Goal: Contribute content: Contribute content

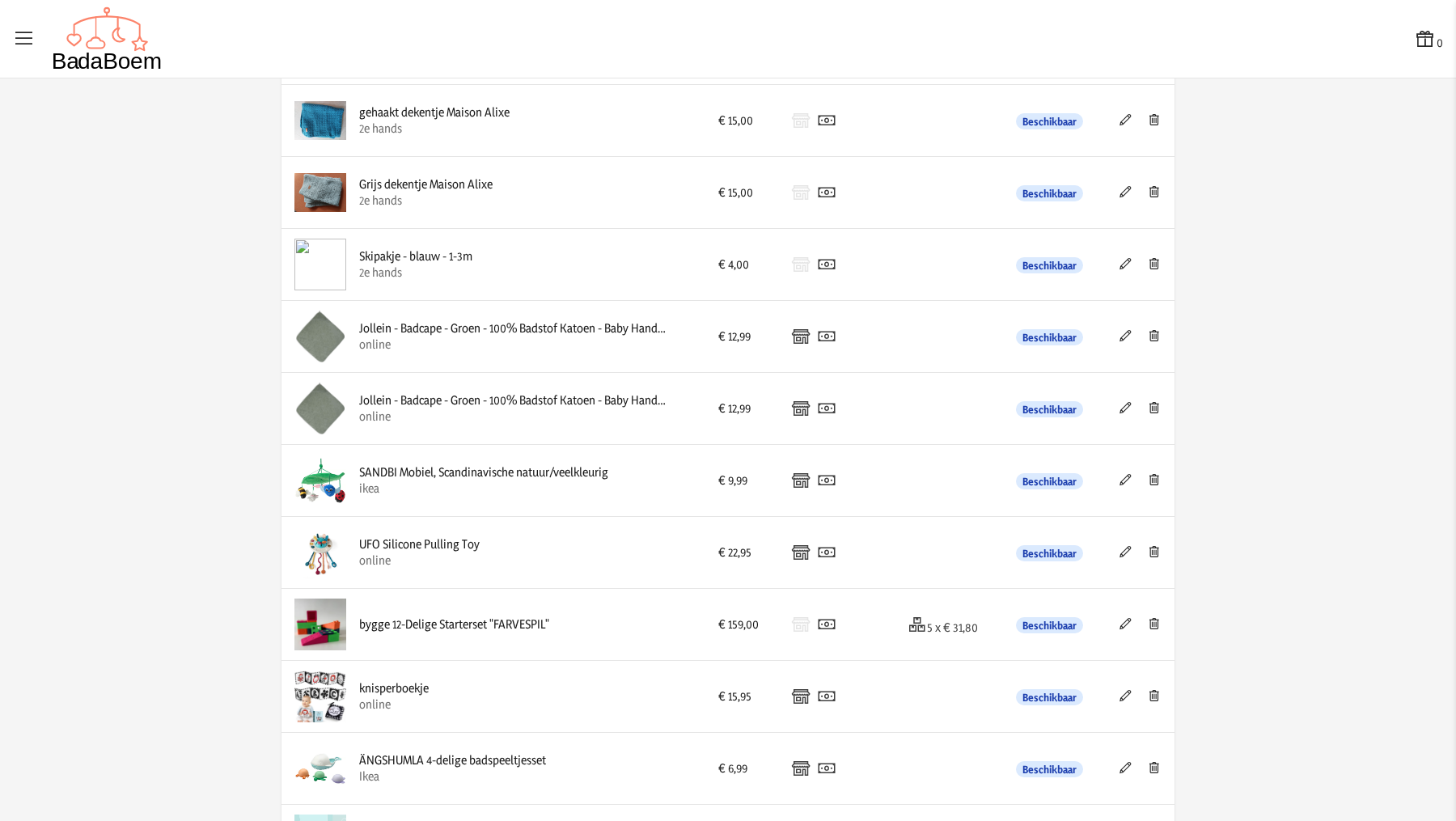
scroll to position [1186, 0]
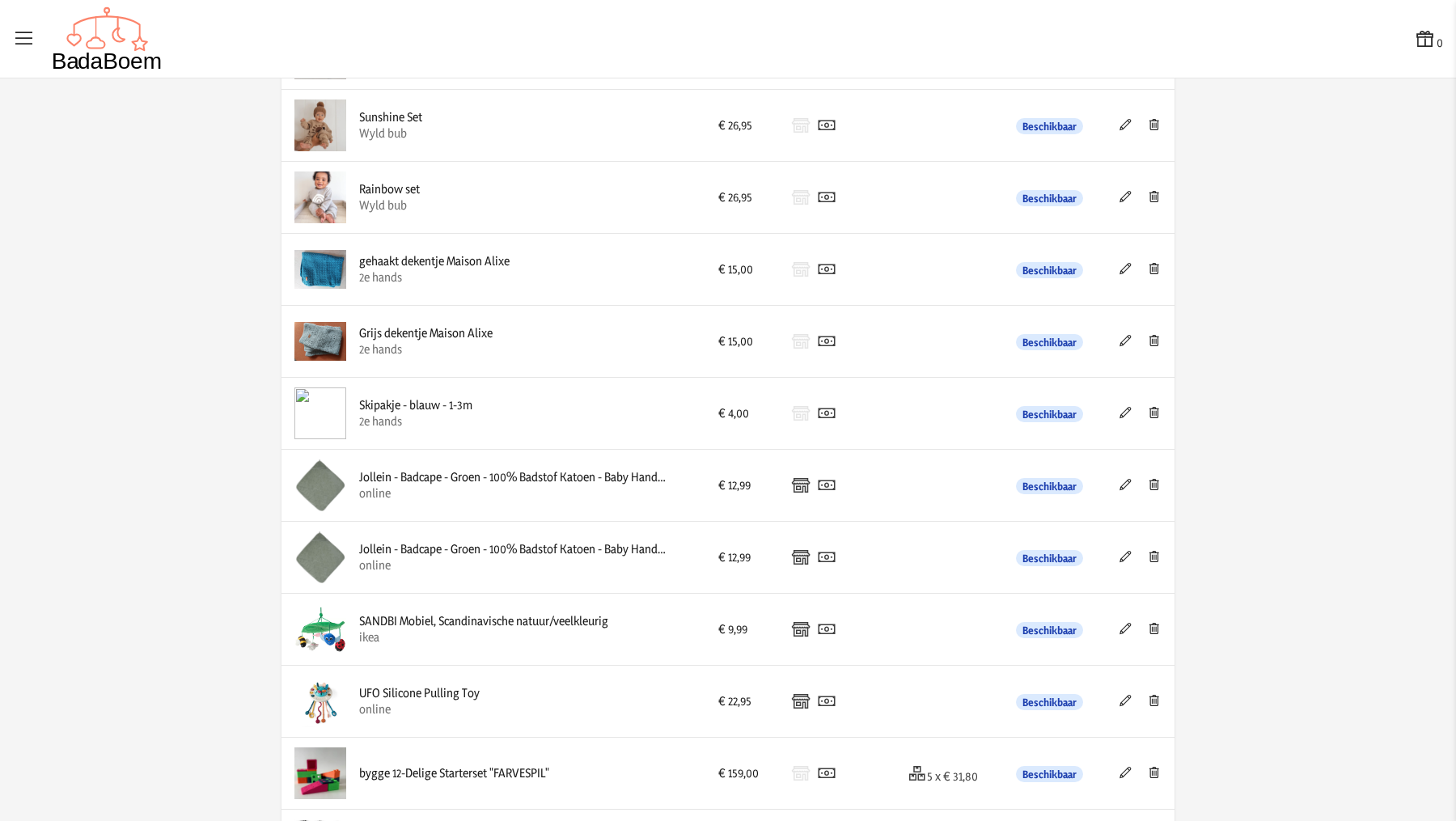
click at [1146, 407] on icon at bounding box center [1154, 412] width 16 height 11
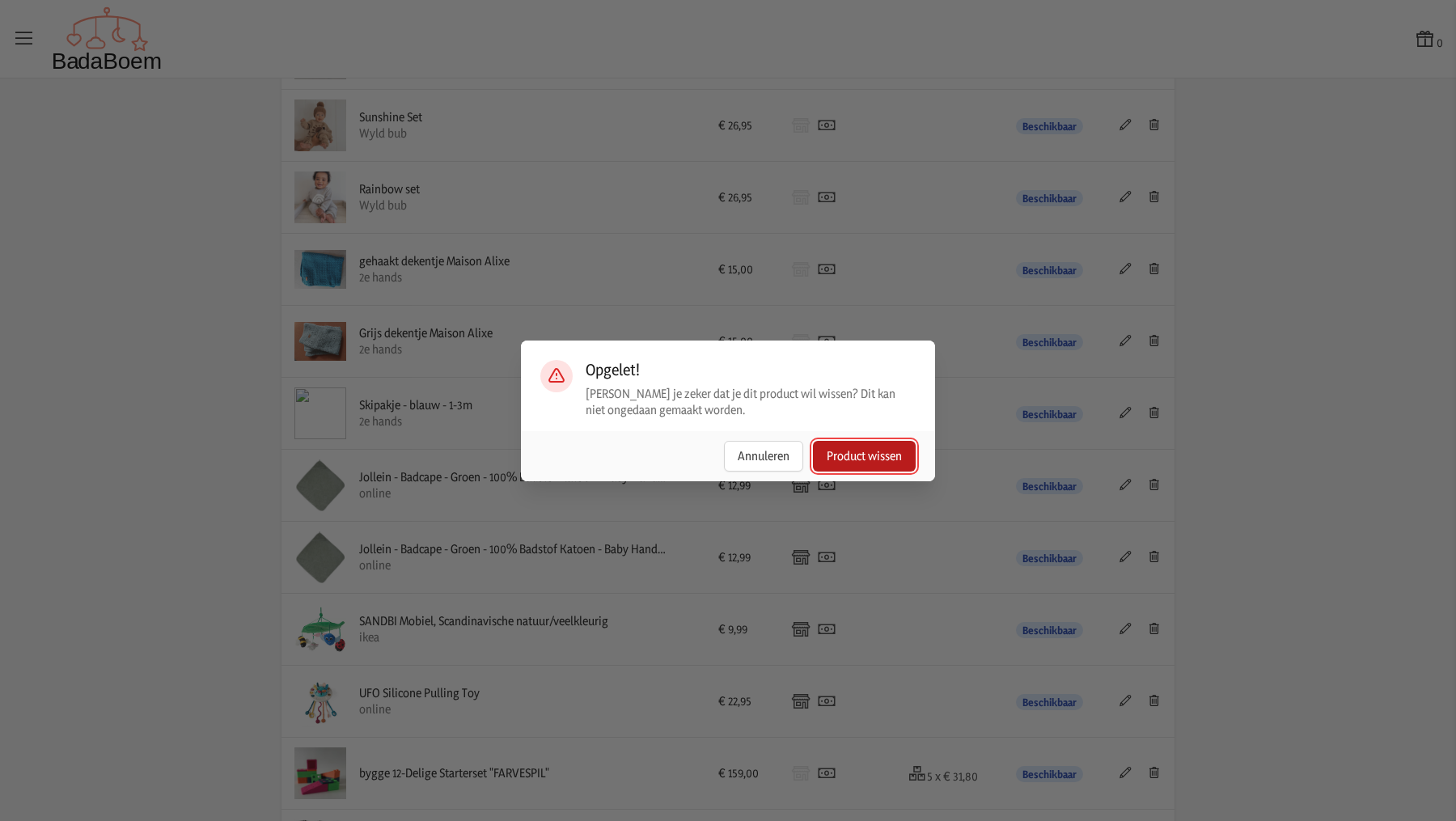
click at [896, 453] on button "Product wissen" at bounding box center [864, 456] width 102 height 31
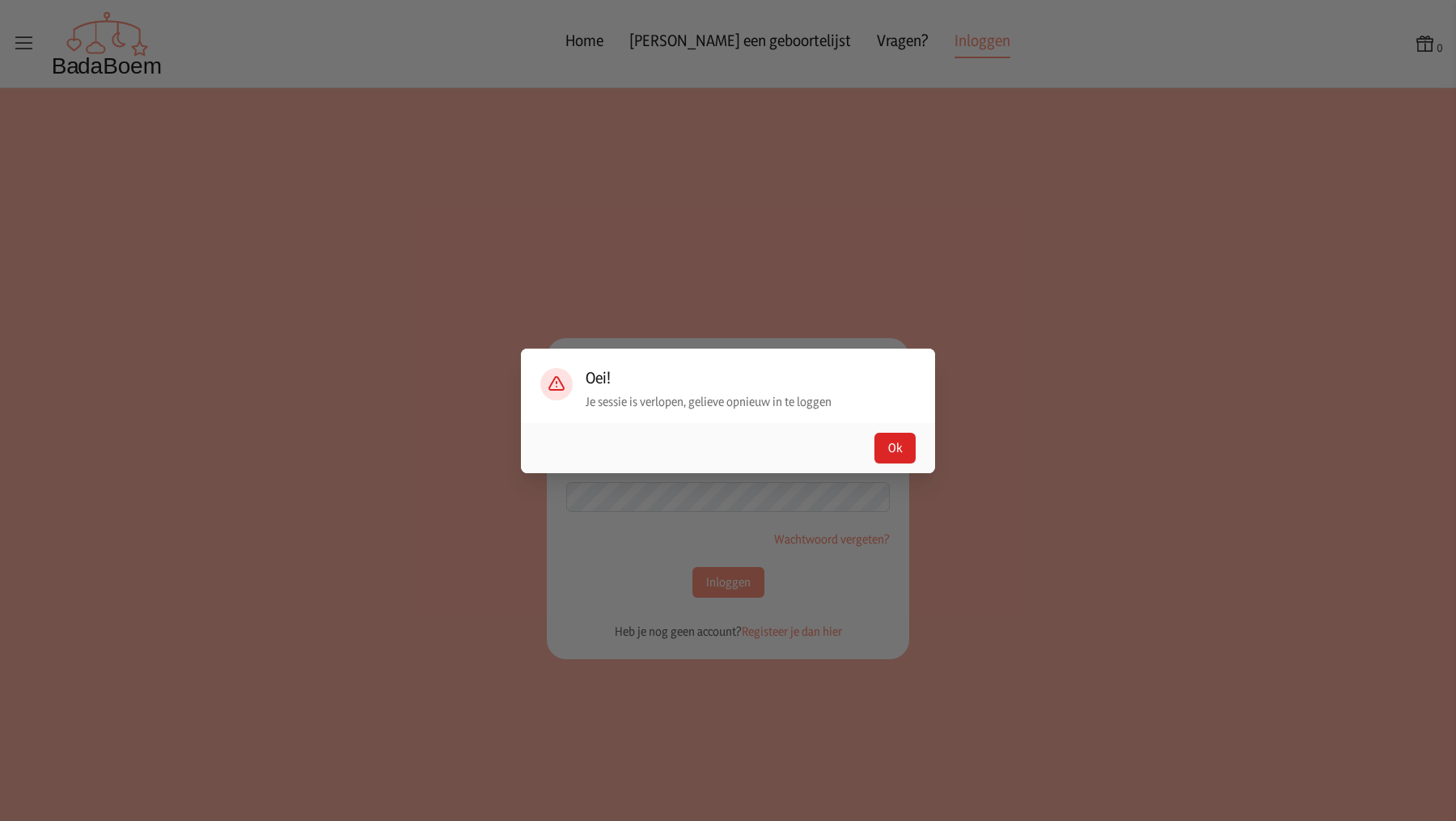
type input "[EMAIL_ADDRESS][DOMAIN_NAME]"
click at [886, 445] on button "Ok" at bounding box center [895, 448] width 41 height 31
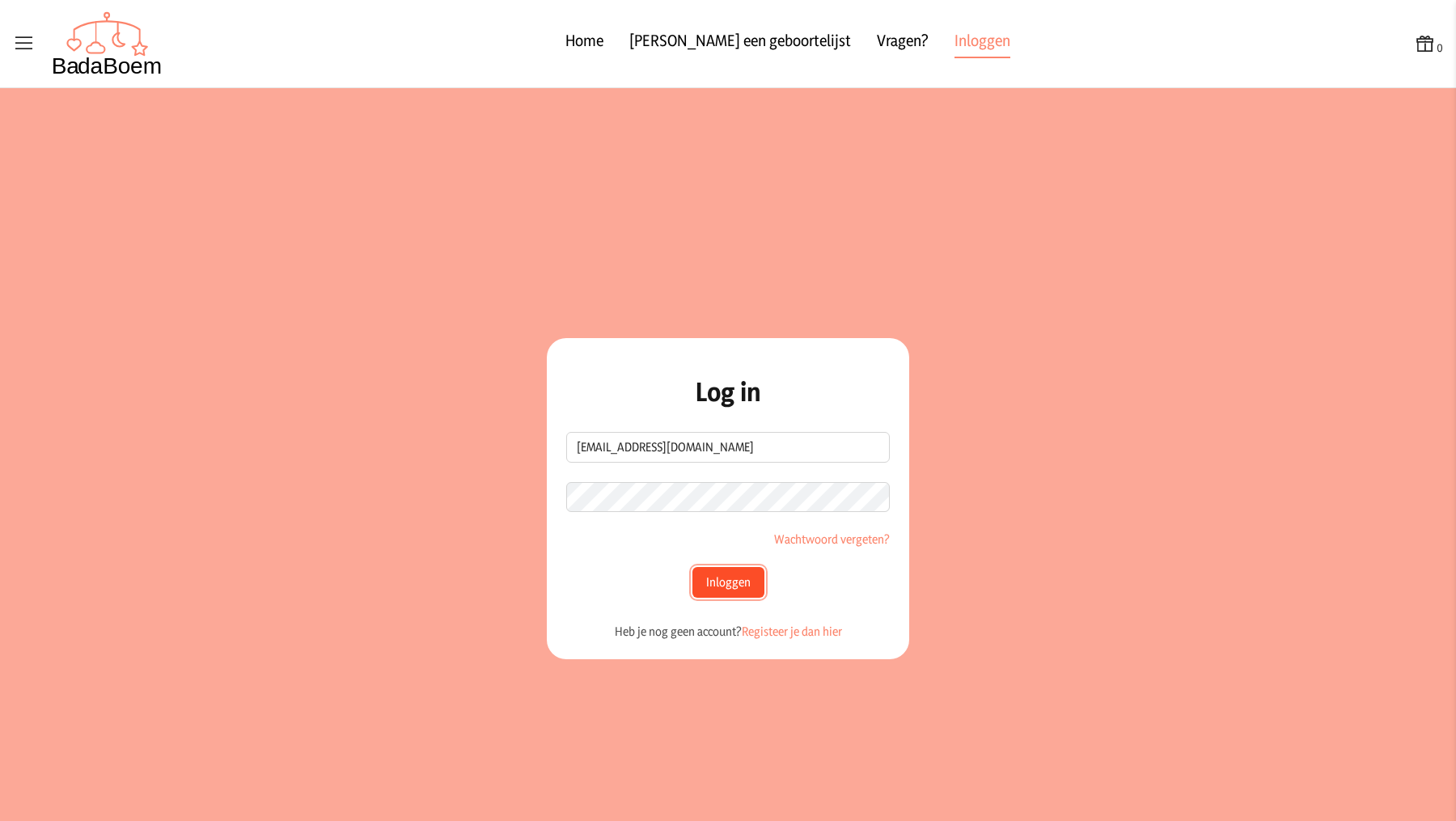
click at [739, 579] on button "Inloggen" at bounding box center [728, 582] width 72 height 31
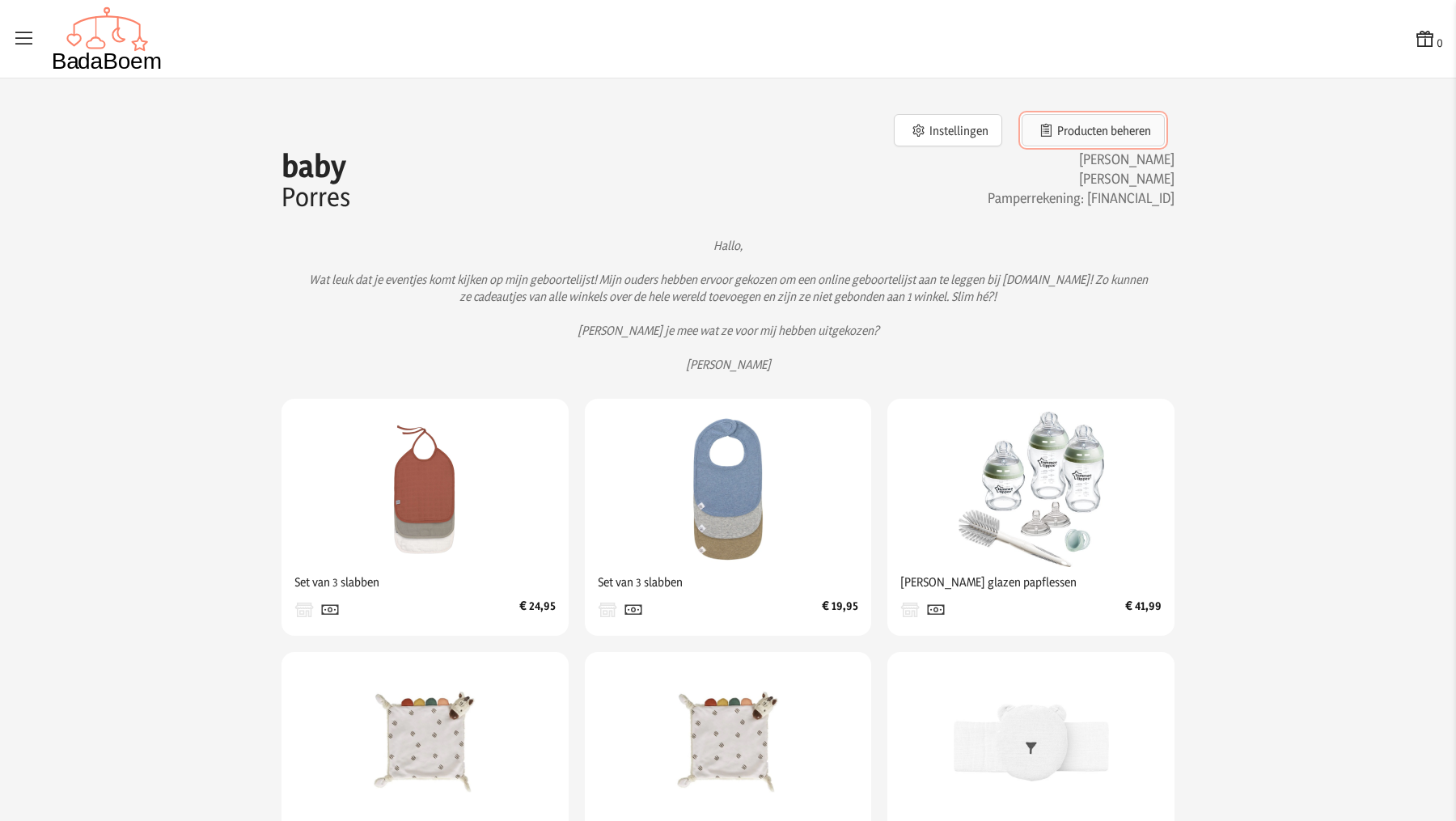
click at [1054, 133] on button "Producten beheren" at bounding box center [1094, 130] width 144 height 32
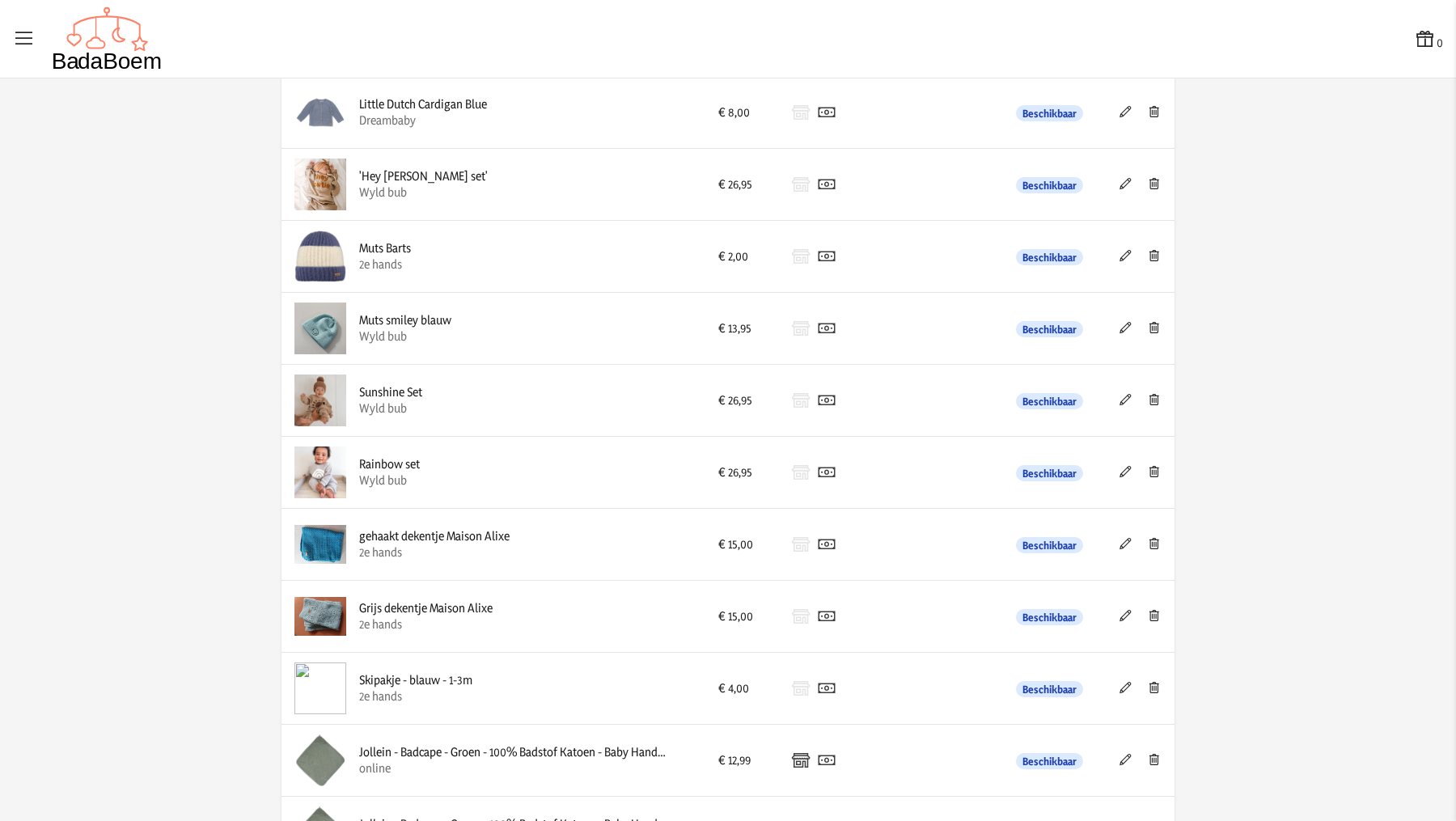
scroll to position [953, 0]
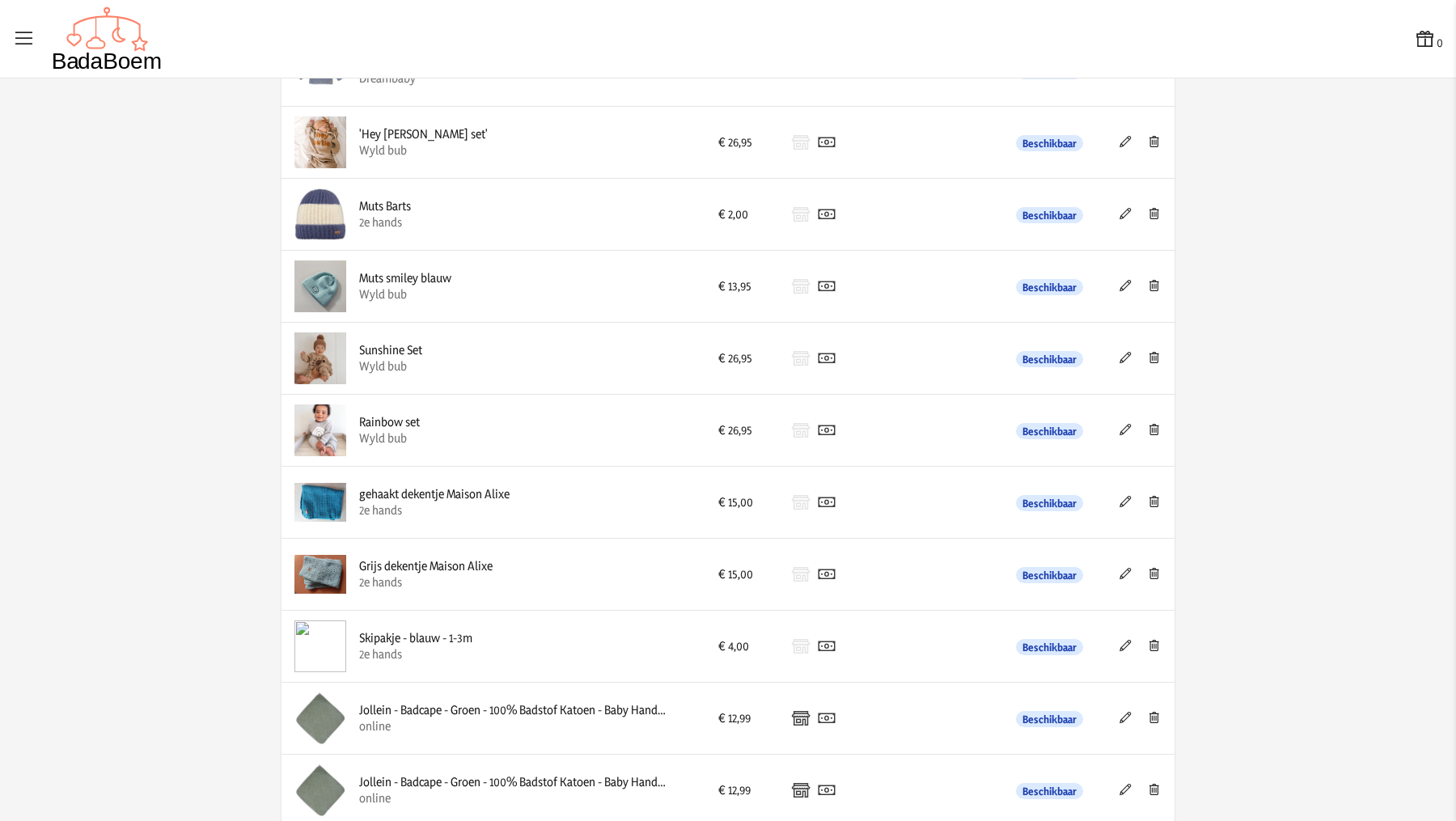
click at [1146, 640] on icon at bounding box center [1154, 645] width 16 height 11
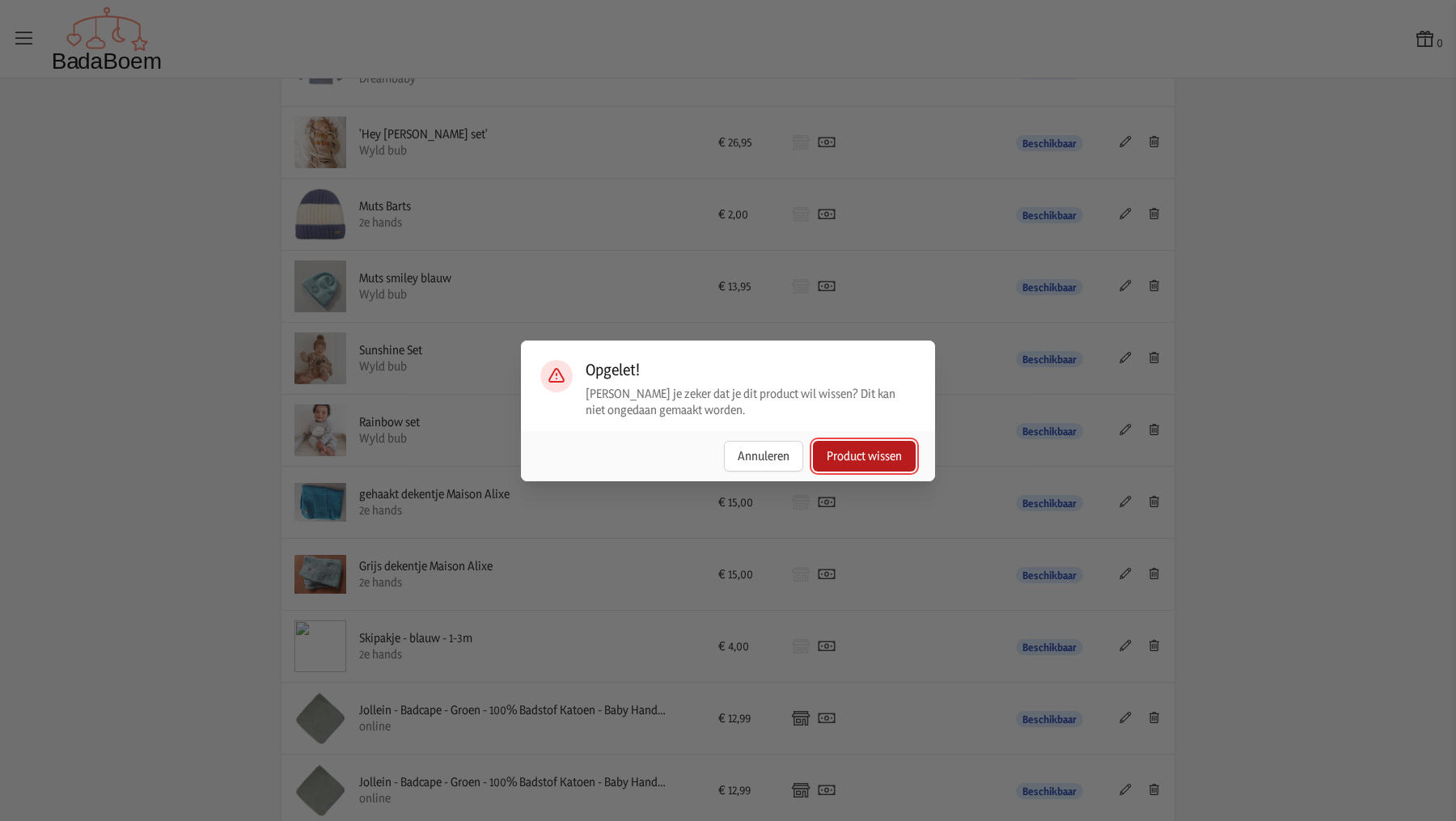
click at [895, 464] on button "Product wissen" at bounding box center [864, 456] width 102 height 31
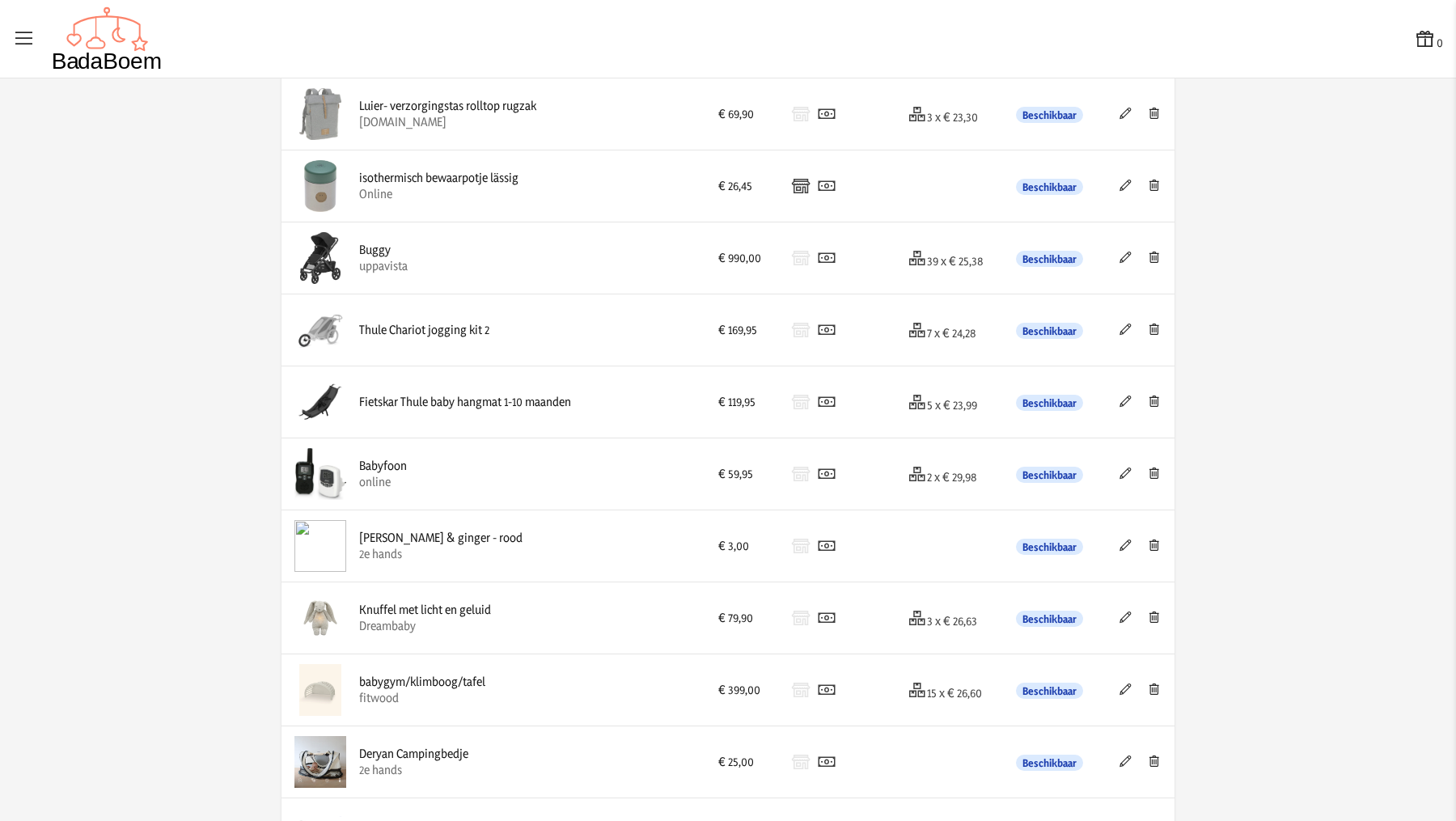
scroll to position [2207, 0]
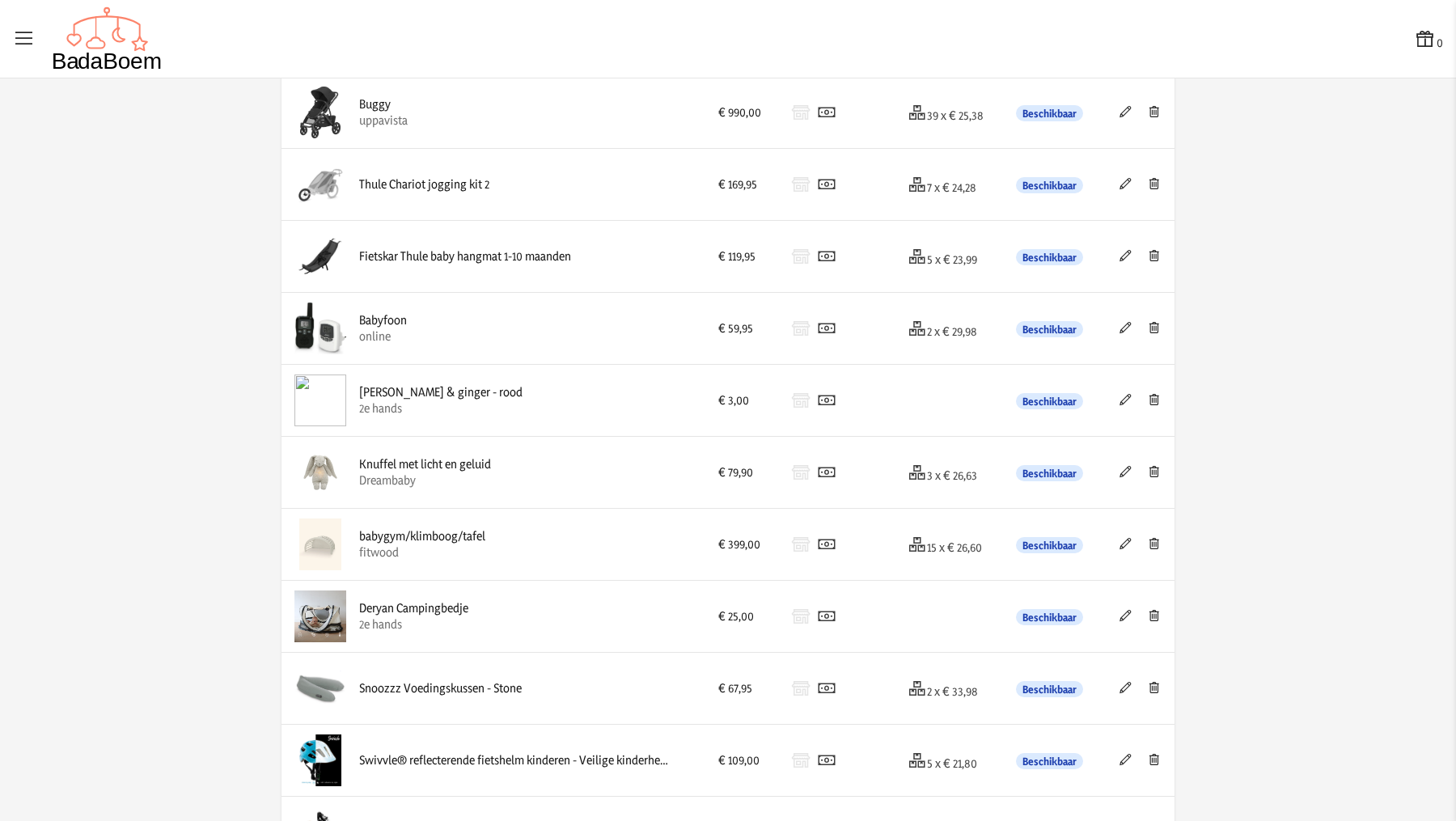
click at [1148, 394] on icon at bounding box center [1154, 399] width 16 height 11
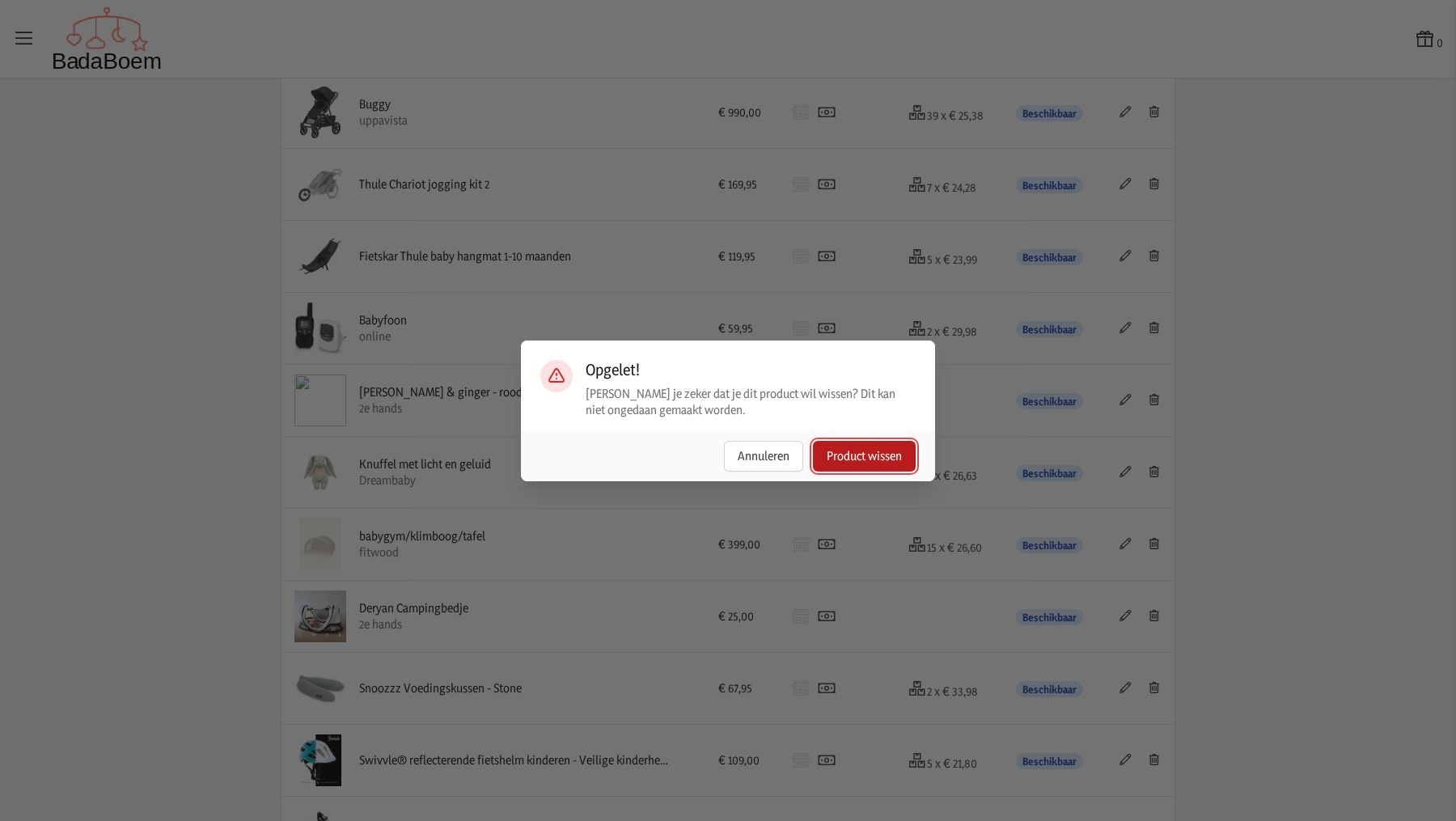
click at [887, 455] on button "Product wissen" at bounding box center [864, 456] width 102 height 31
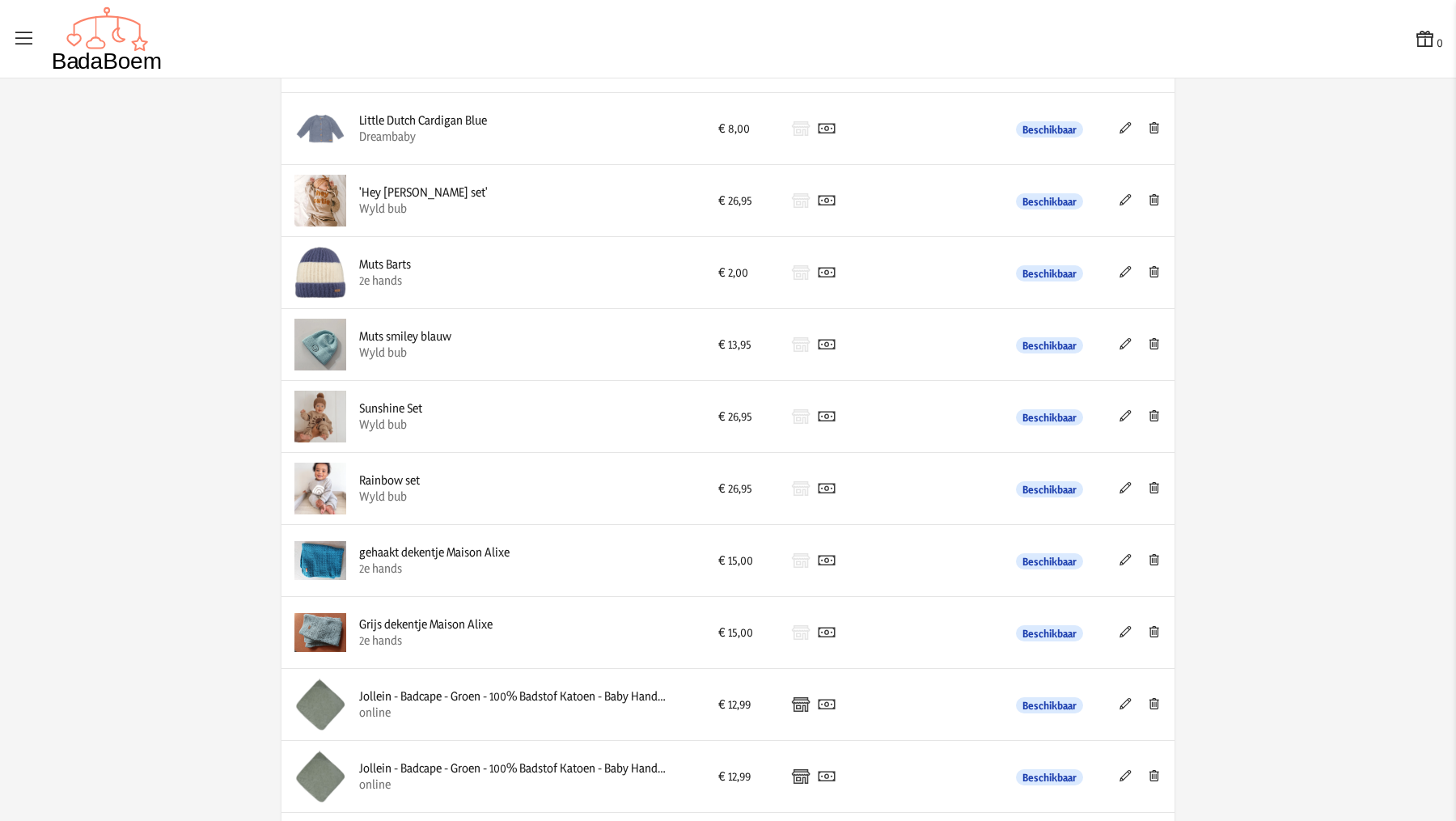
scroll to position [913, 0]
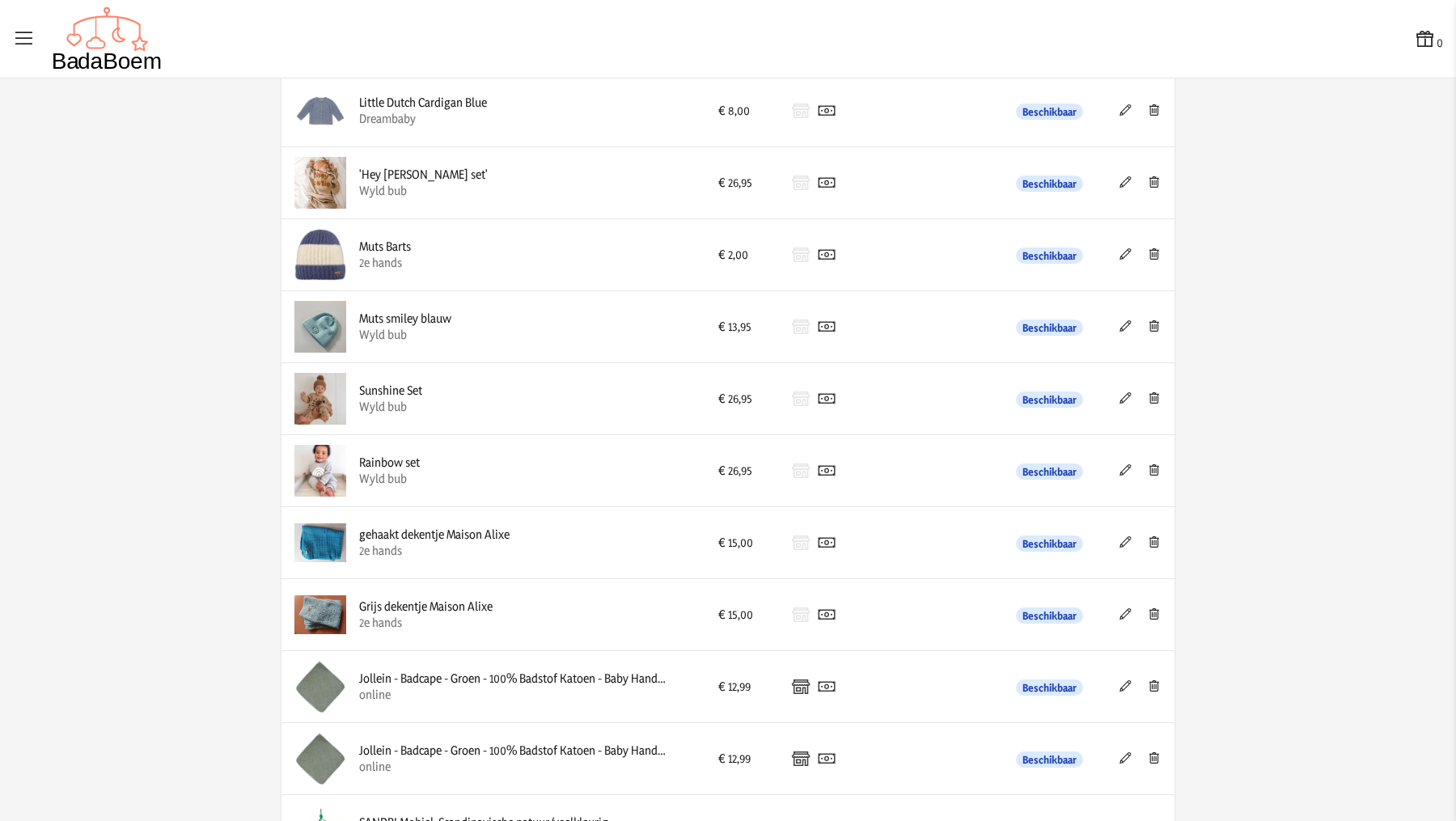
click at [1118, 249] on icon at bounding box center [1126, 254] width 16 height 11
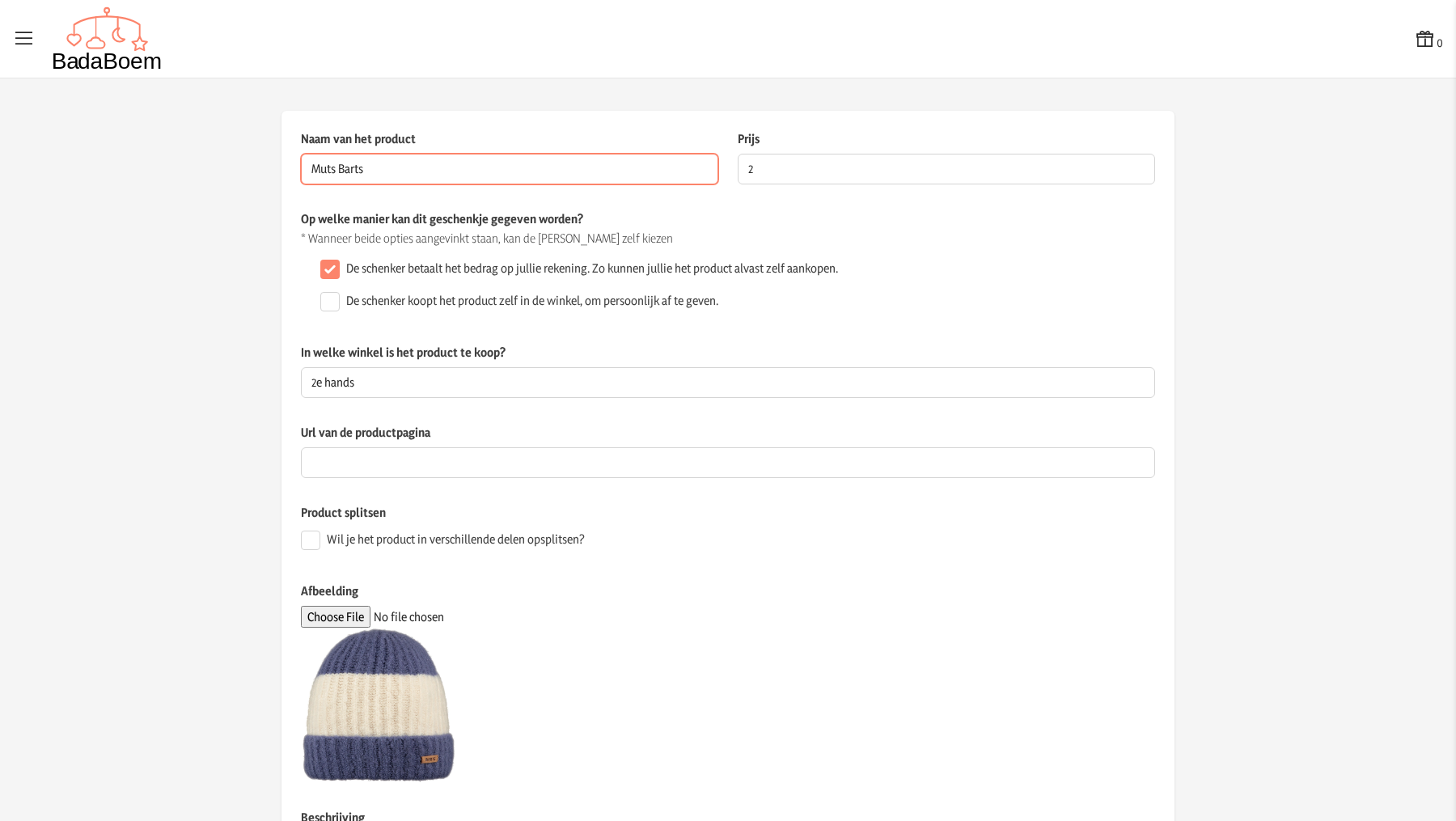
click at [561, 166] on input "Muts Barts" at bounding box center [509, 169] width 417 height 31
type input "Muts Barts + skipakje + polo"
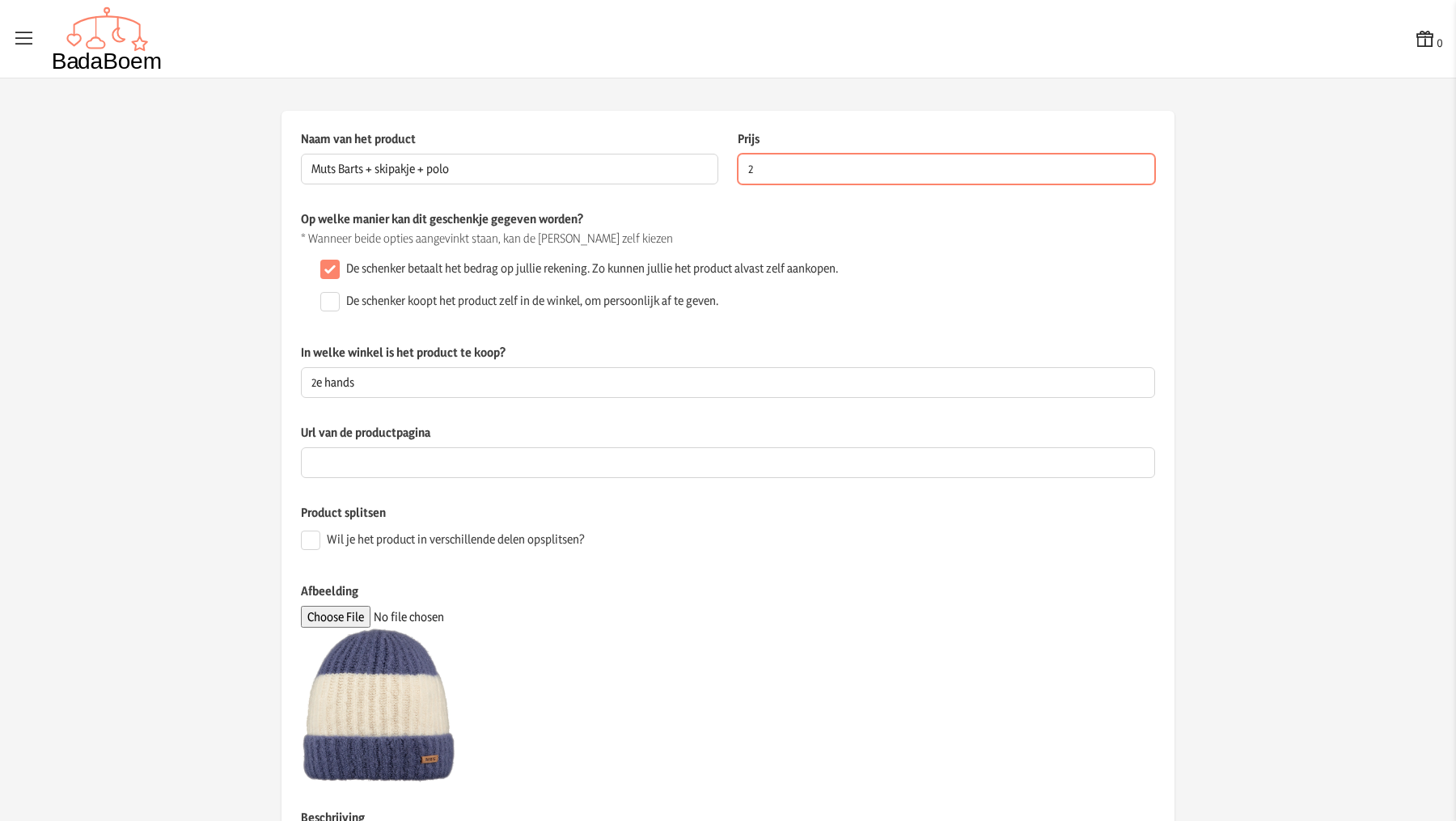
click at [754, 171] on input "2" at bounding box center [946, 169] width 417 height 31
type input "10"
click at [826, 541] on div "Wil je het product in verschillende delen opsplitsen?" at bounding box center [728, 540] width 854 height 32
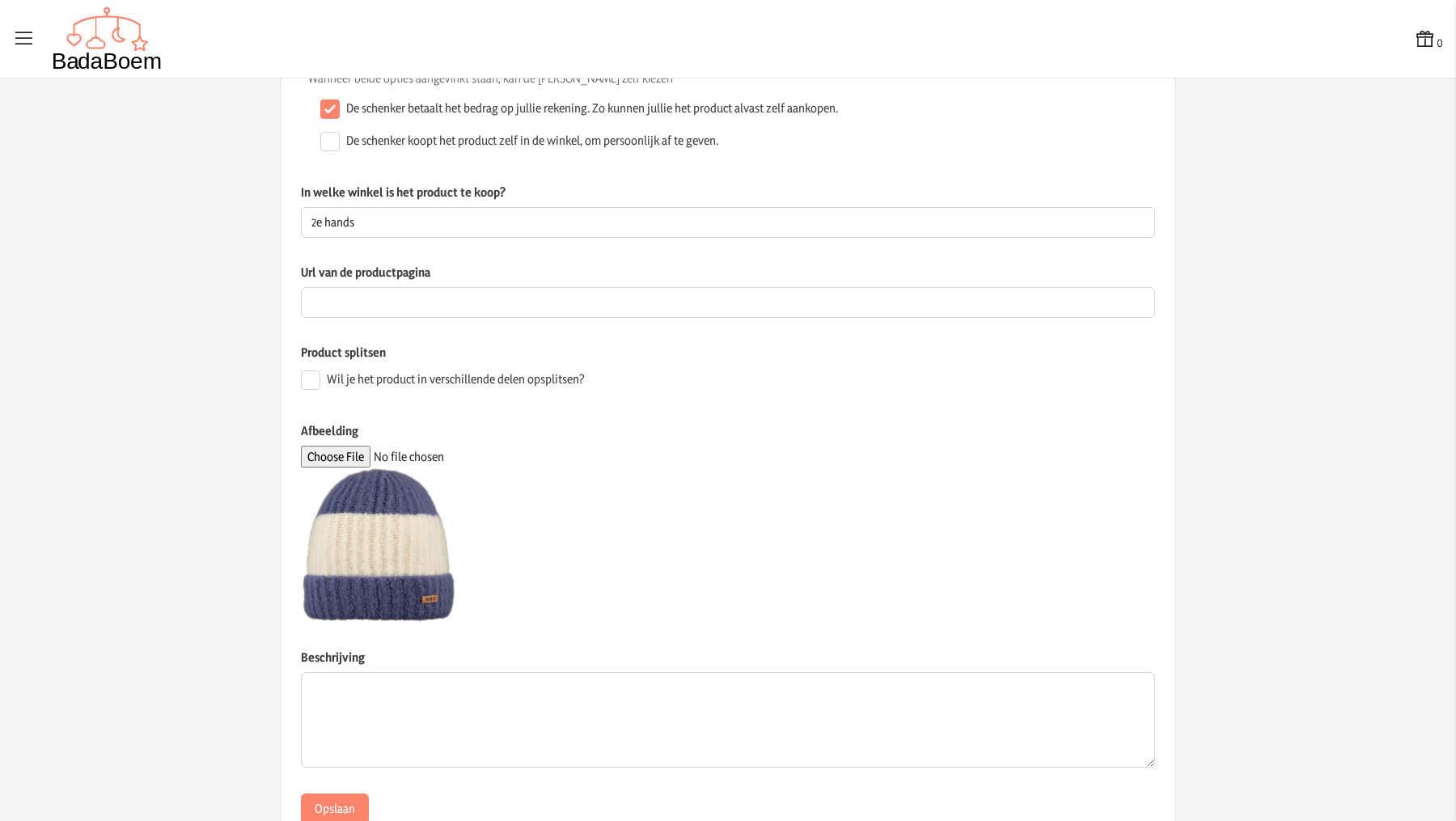
scroll to position [211, 0]
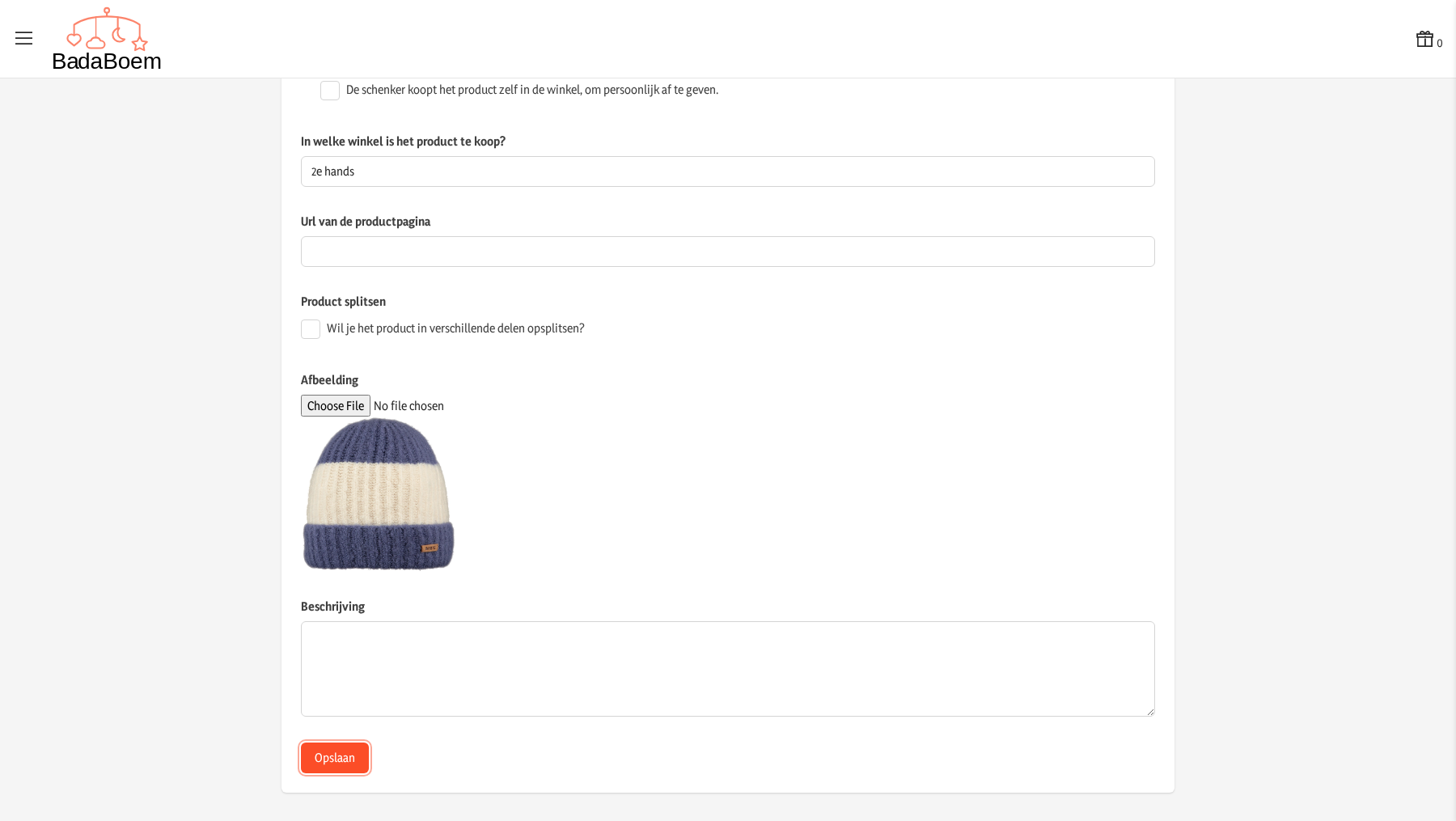
click at [345, 757] on button "Opslaan" at bounding box center [335, 758] width 68 height 31
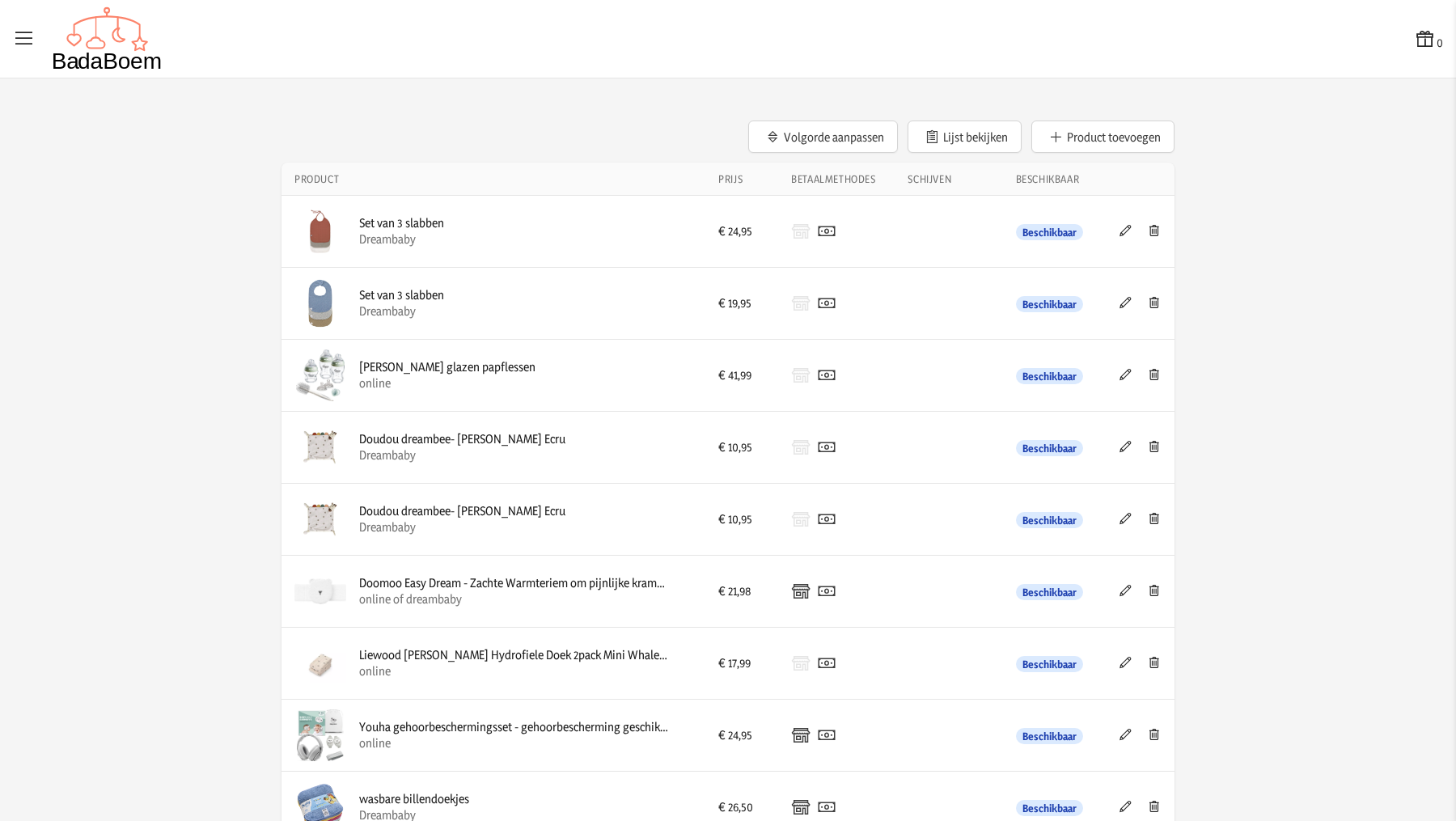
click at [1087, 128] on button "Product toevoegen" at bounding box center [1103, 137] width 144 height 32
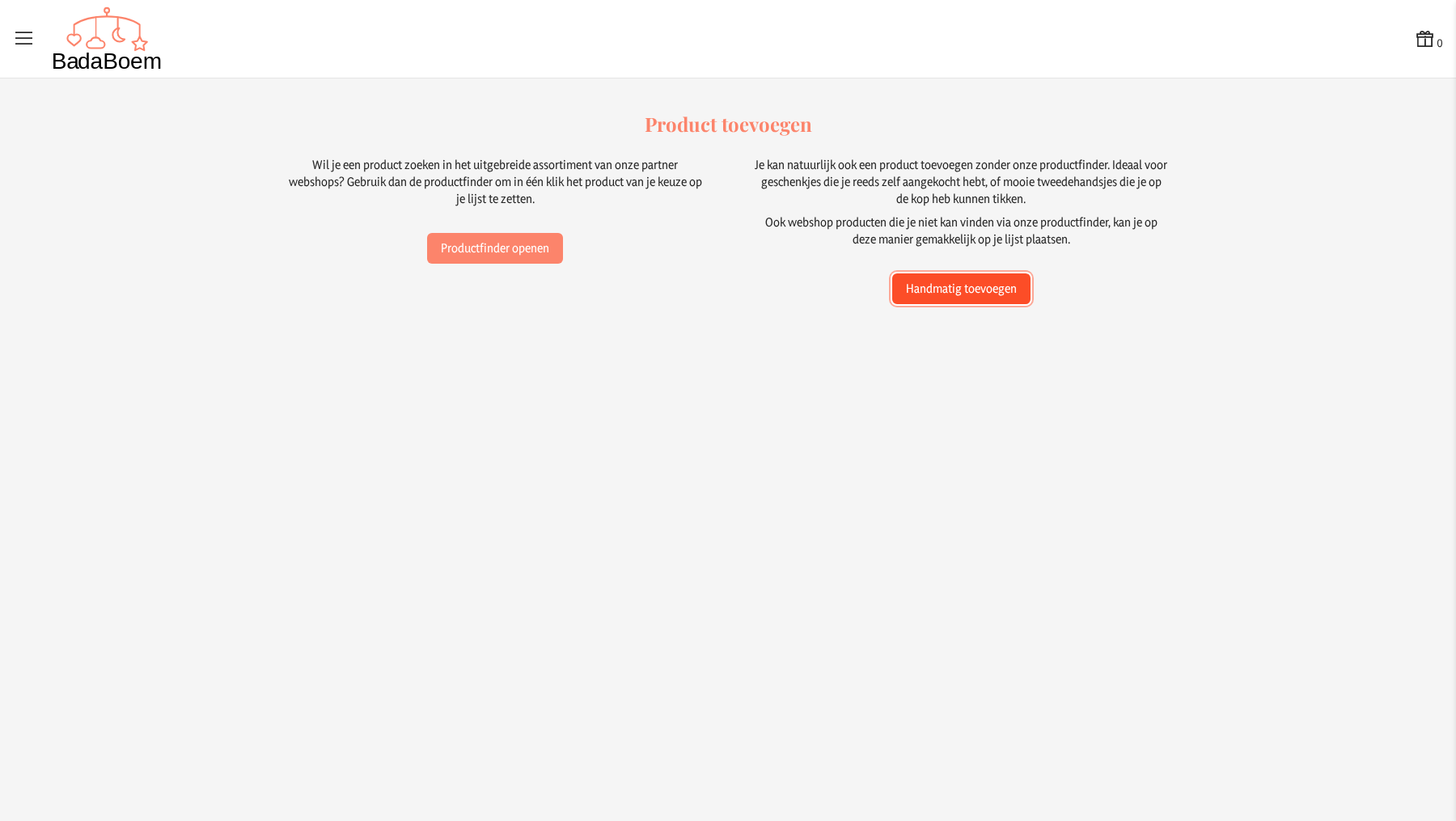
click at [1004, 290] on button "Handmatig toevoegen" at bounding box center [962, 289] width 138 height 31
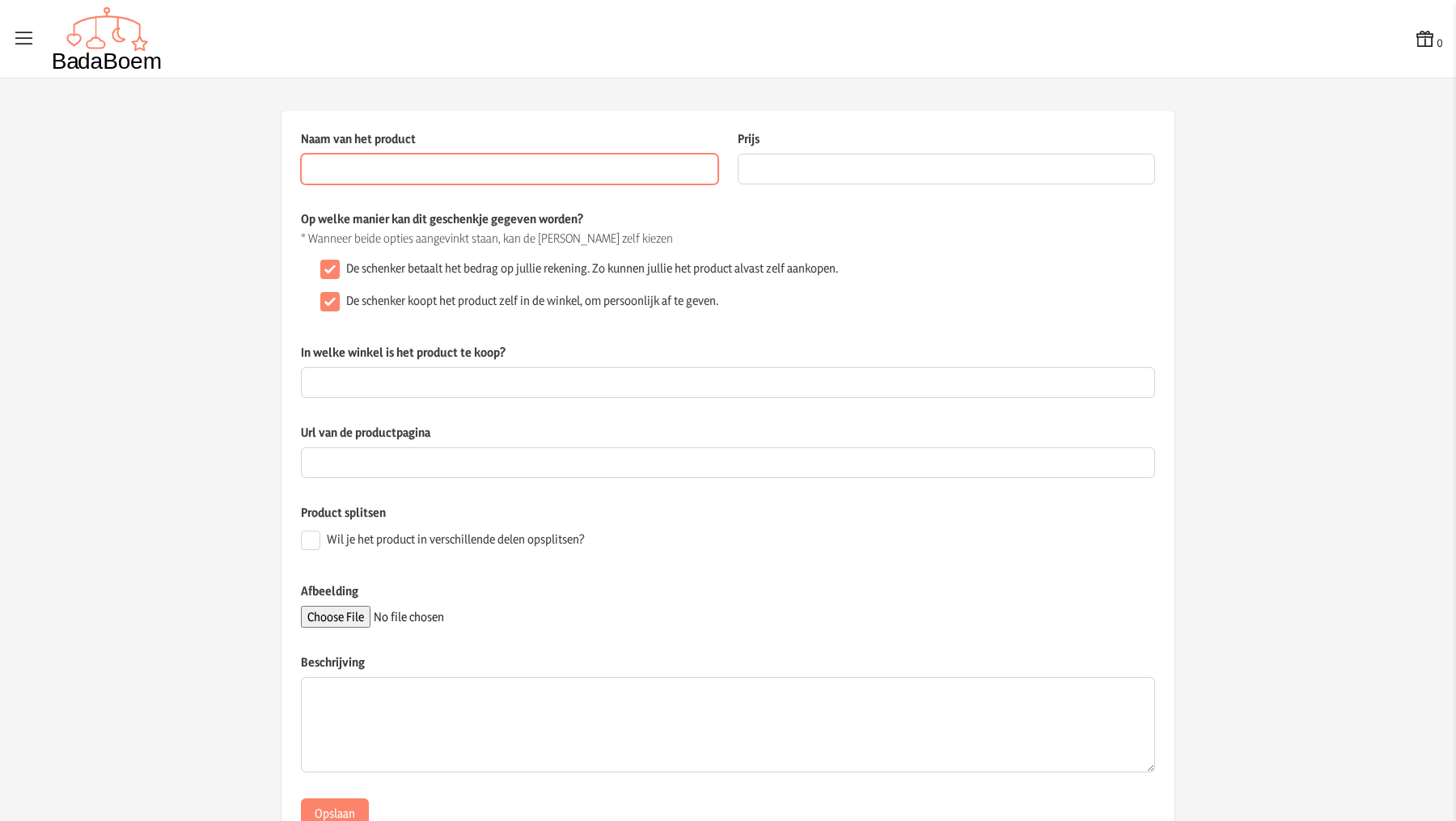
click at [542, 179] on input "Naam van het product" at bounding box center [509, 169] width 417 height 31
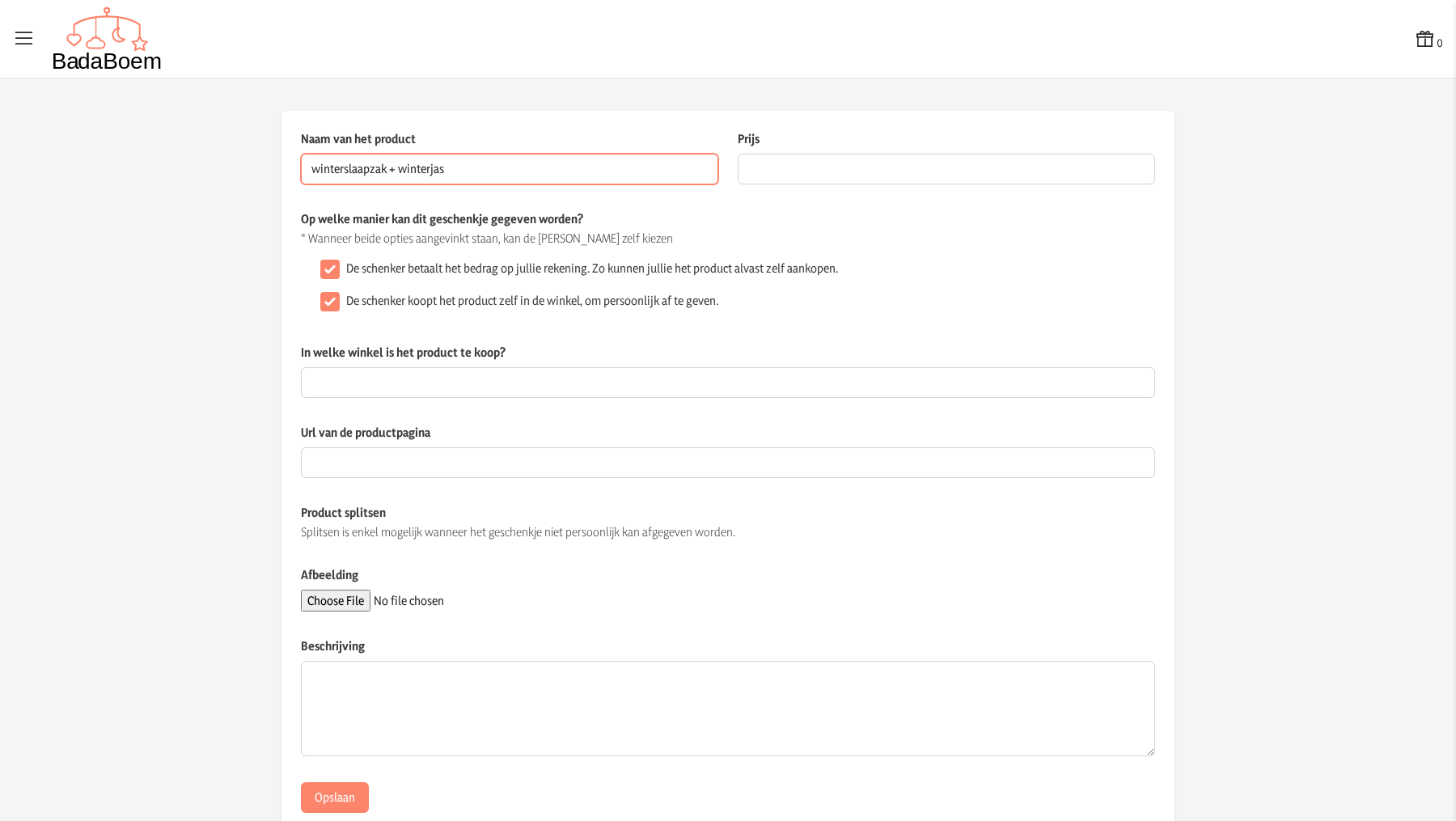
type input "winterslaapzak + winterjas"
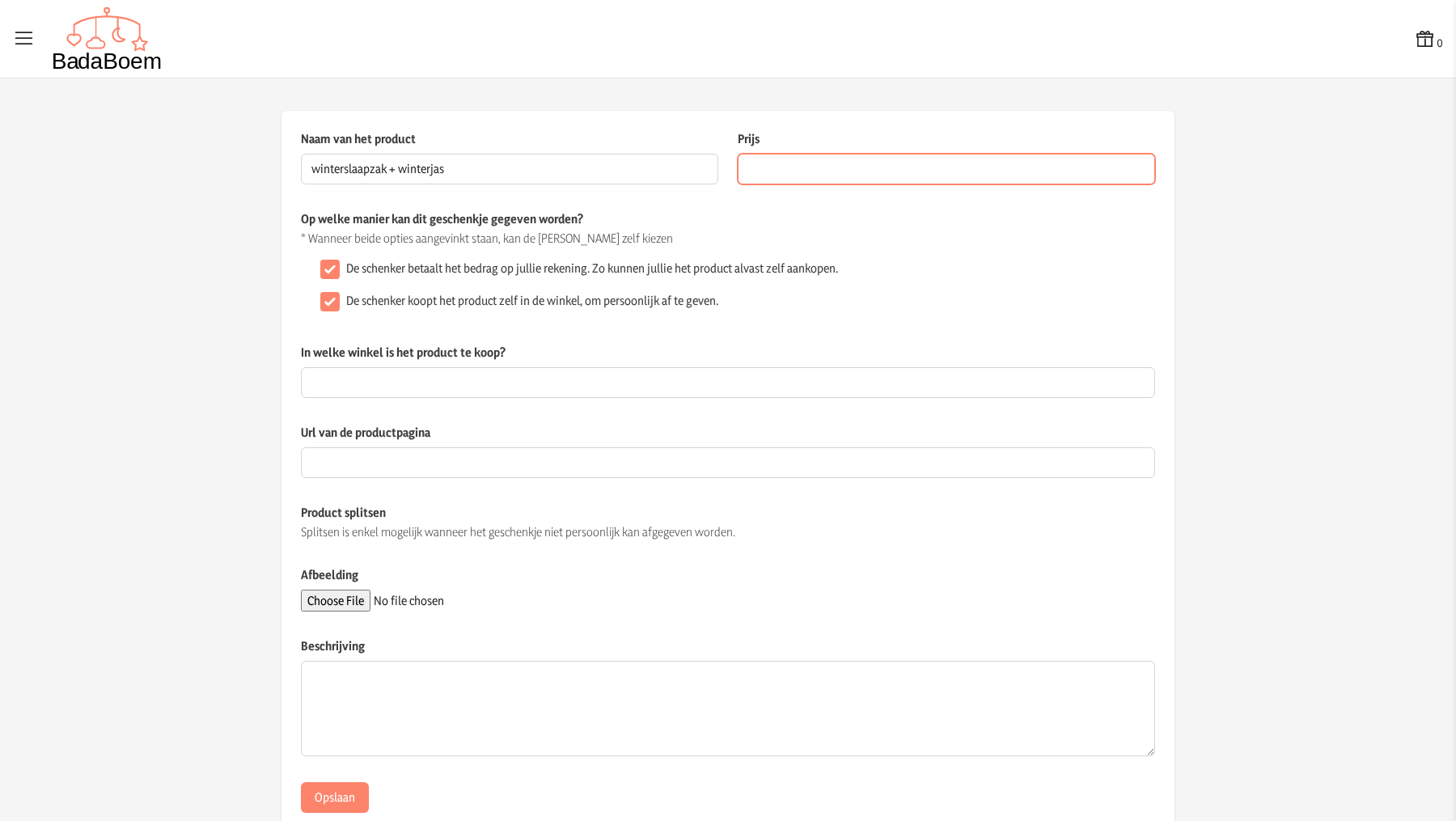
click at [786, 172] on input "Prijs" at bounding box center [946, 169] width 417 height 31
type input "12"
click at [320, 302] on input "De schenker koopt het product zelf in de winkel, om persoonlijk af te geven." at bounding box center [330, 302] width 19 height 19
checkbox input "false"
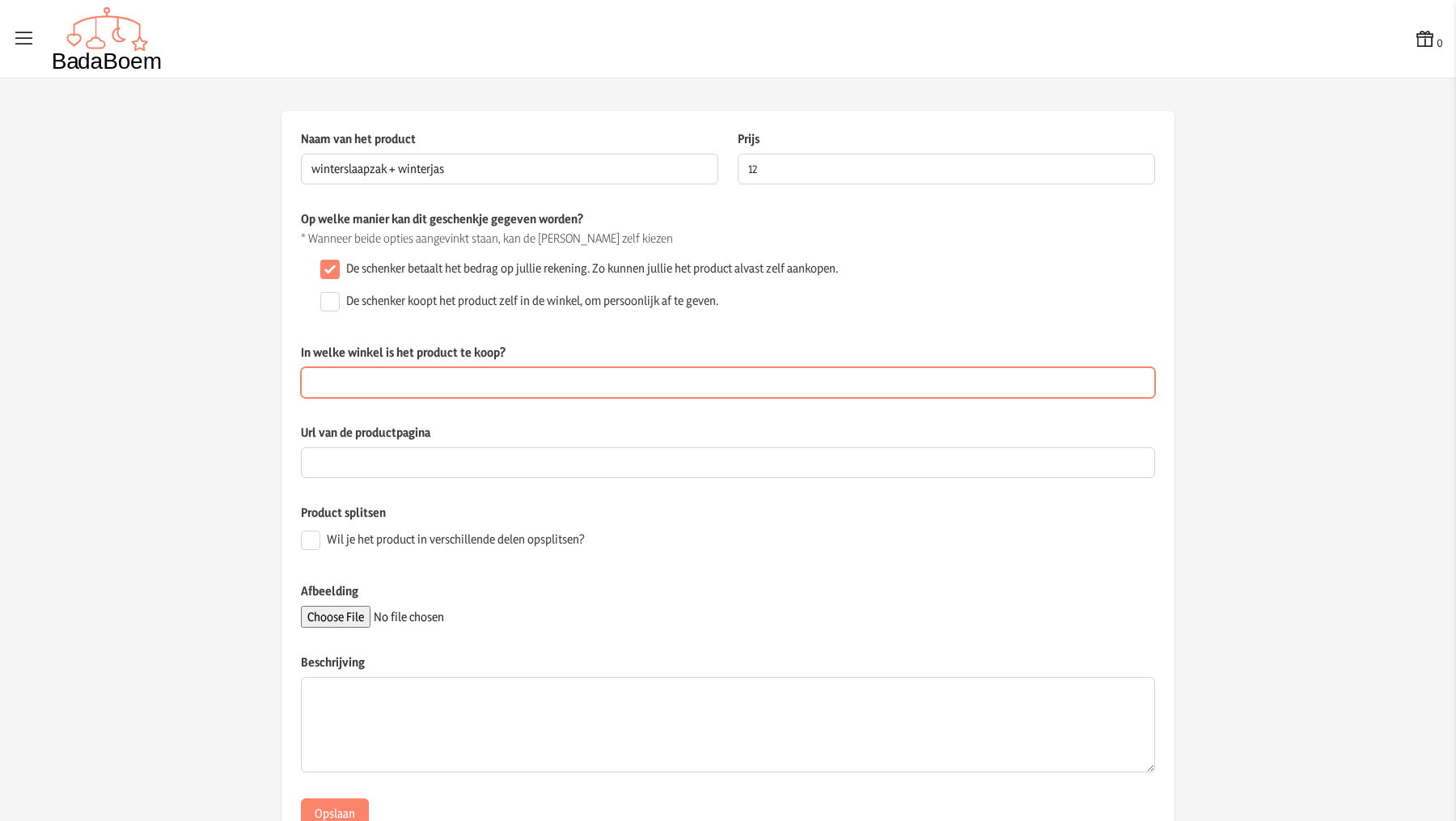
click at [371, 391] on input "In welke winkel is het product te koop?" at bounding box center [728, 382] width 854 height 31
type input "2e hands"
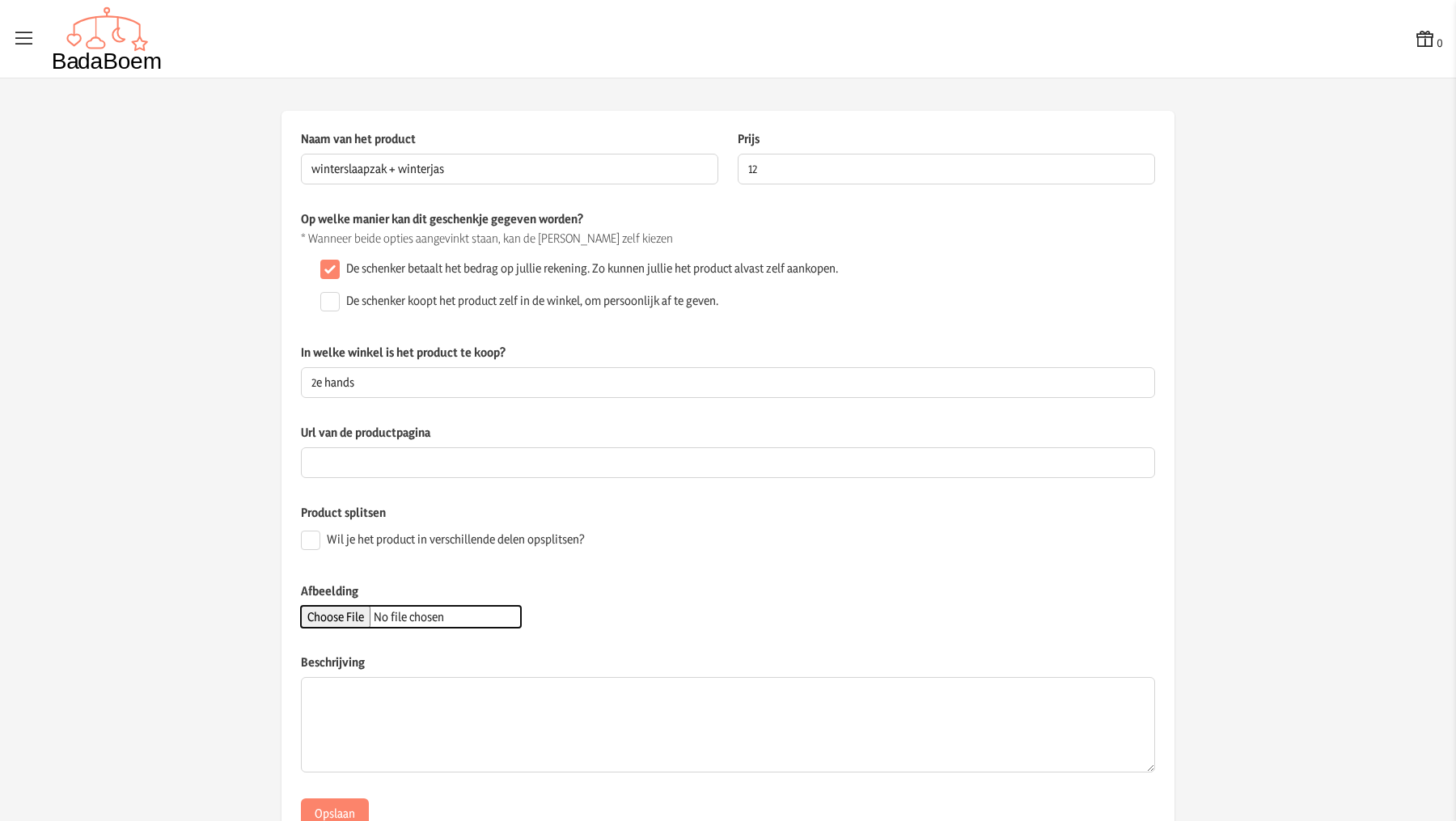
click at [331, 617] on input "Afbeelding" at bounding box center [410, 617] width 220 height 22
click at [369, 609] on input "Afbeelding" at bounding box center [410, 617] width 220 height 22
type input "C:\fakepath\jas + slaapzak.jpeg"
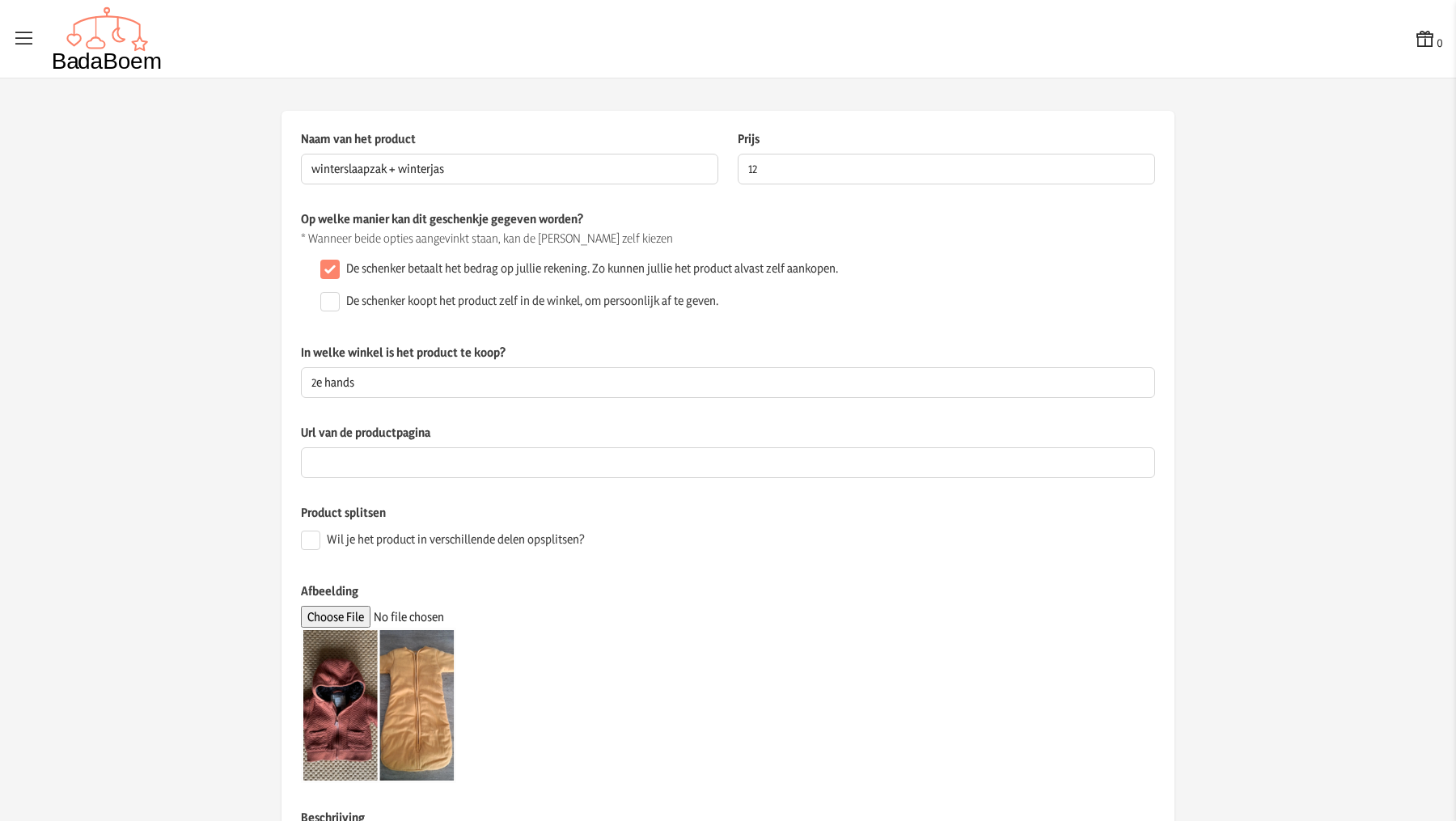
click at [1271, 369] on app-product-detail "Naam van het product winterslaapzak + winterjas Dit veld is verplicht Prijs 12 …" at bounding box center [728, 558] width 1456 height 894
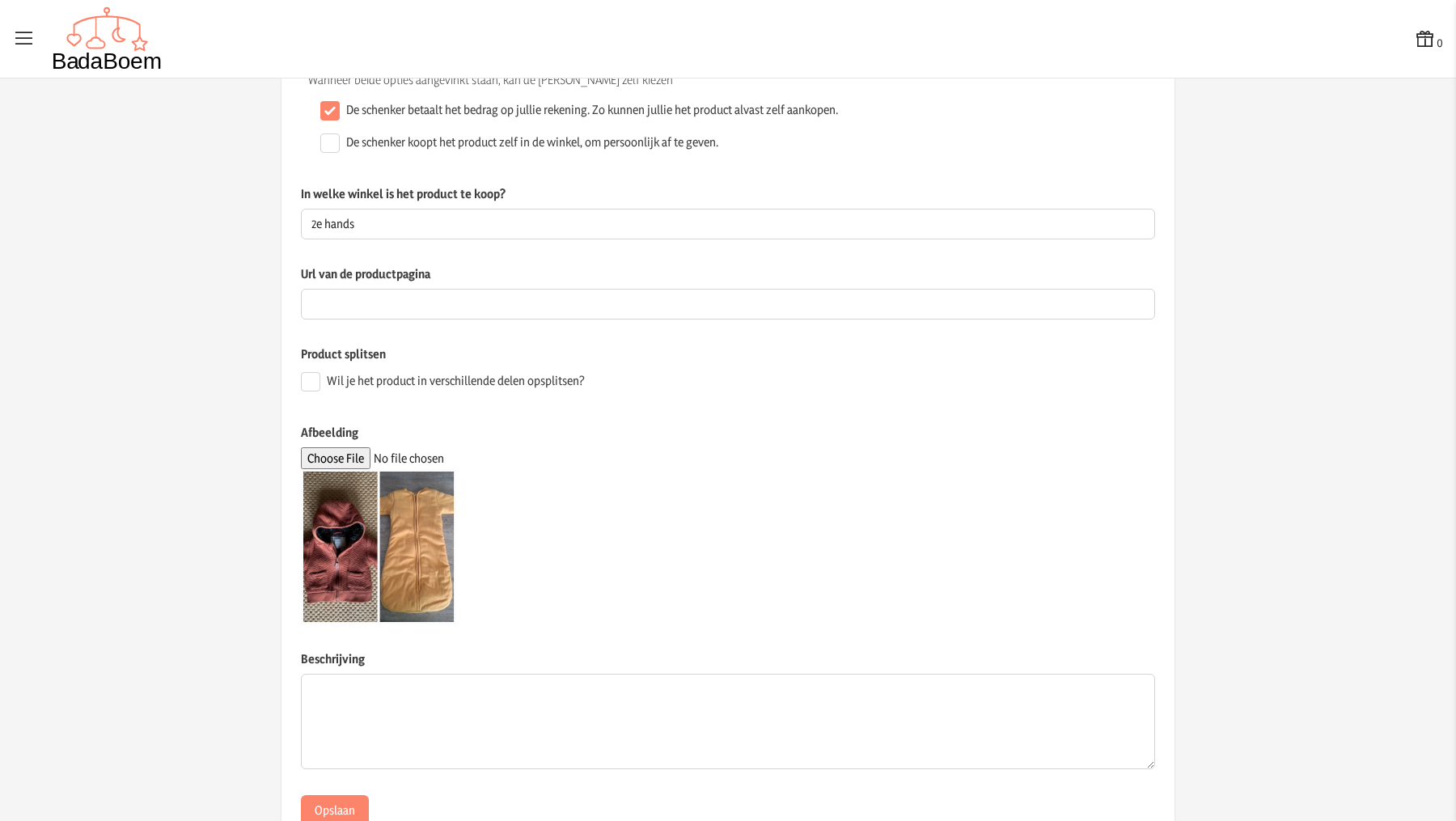
scroll to position [211, 0]
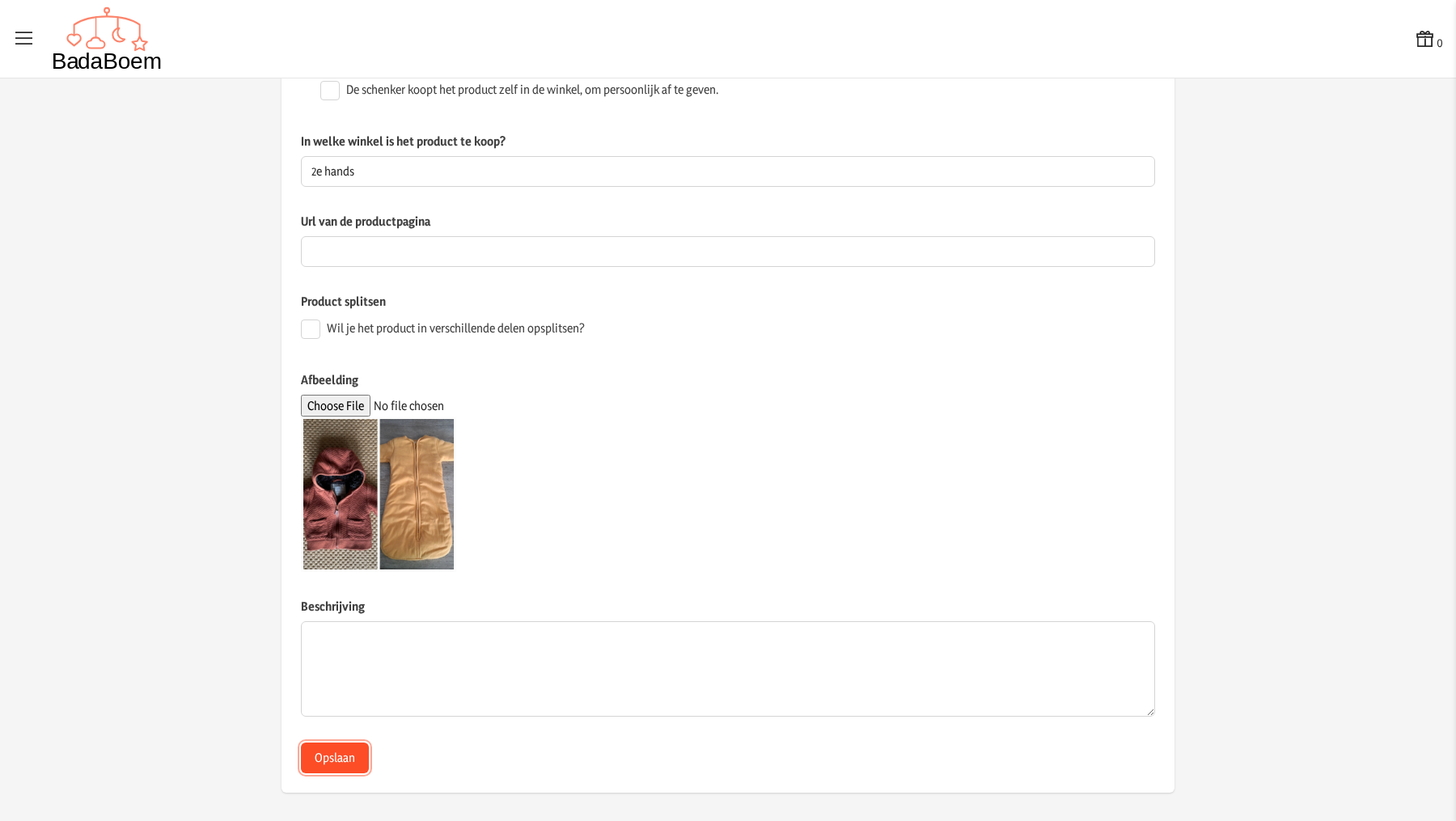
click at [344, 758] on button "Opslaan" at bounding box center [335, 758] width 68 height 31
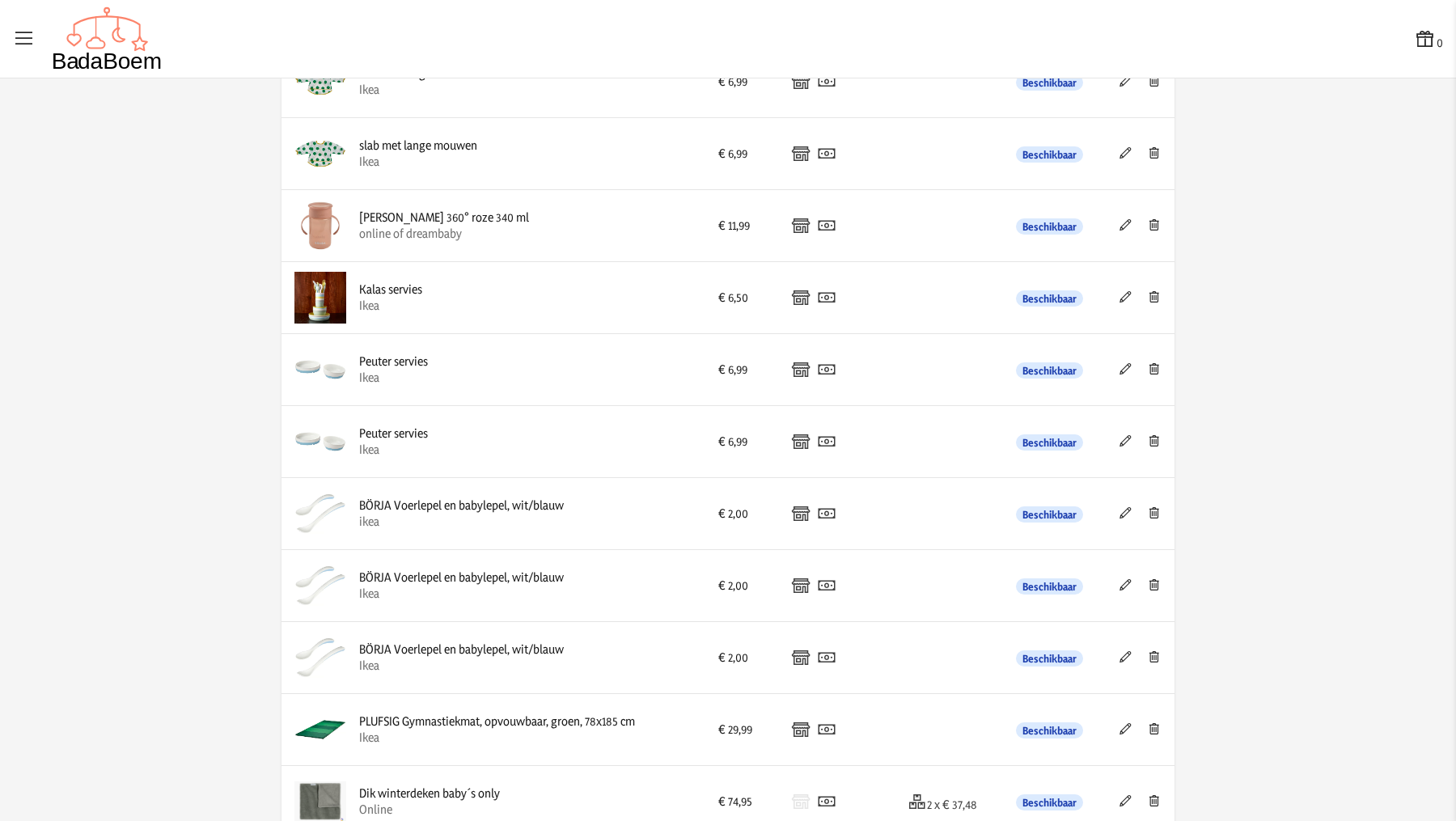
scroll to position [3175, 0]
click at [1118, 508] on icon at bounding box center [1126, 513] width 16 height 11
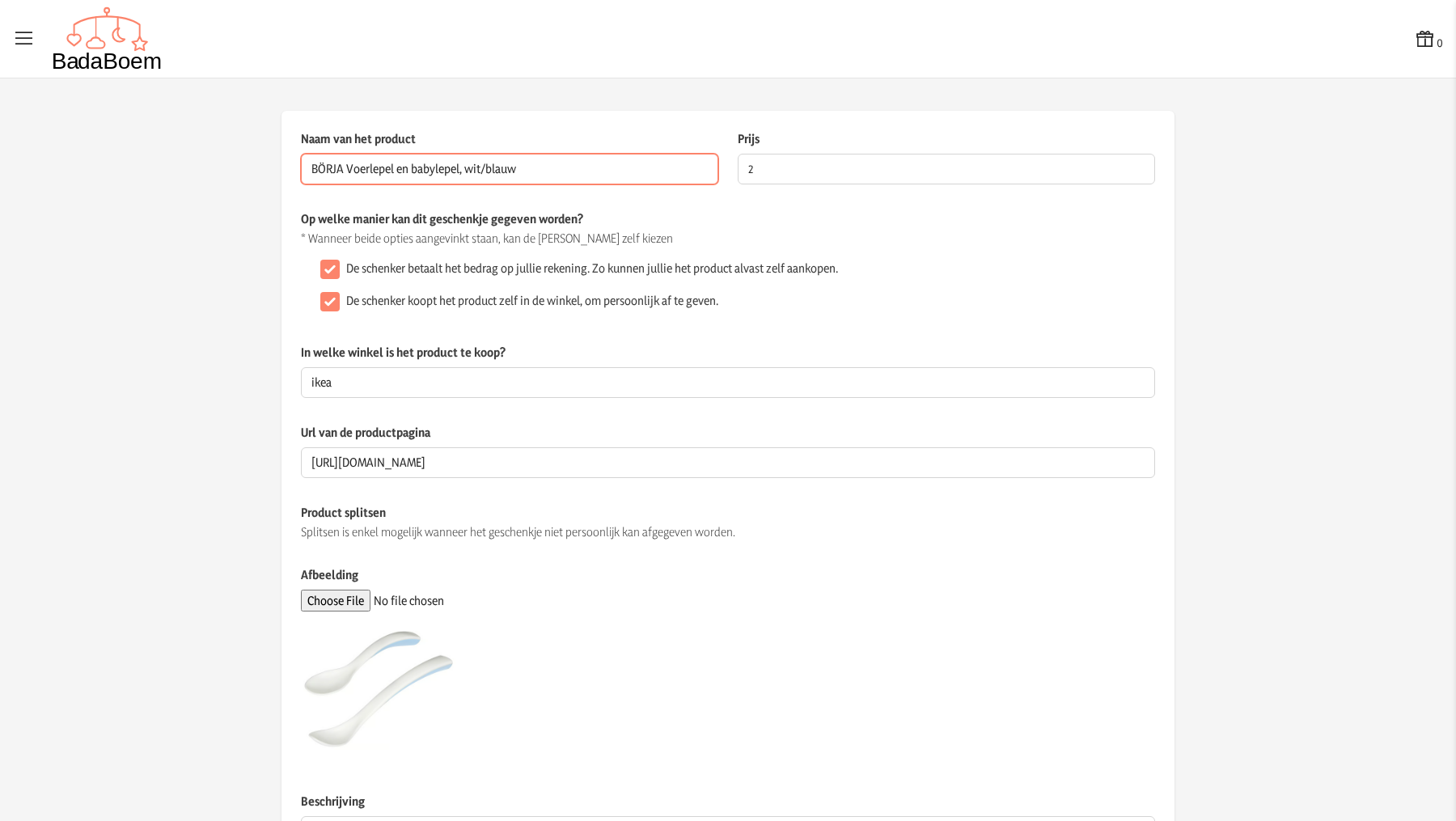
click at [570, 165] on input "BÖRJA Voerlepel en babylepel, wit/blauw" at bounding box center [509, 169] width 417 height 31
click at [1283, 370] on app-product-detail "Naam van het product BÖRJA Voerlepel en babylepel, wit/blauw Dit veld is verpli…" at bounding box center [728, 550] width 1456 height 877
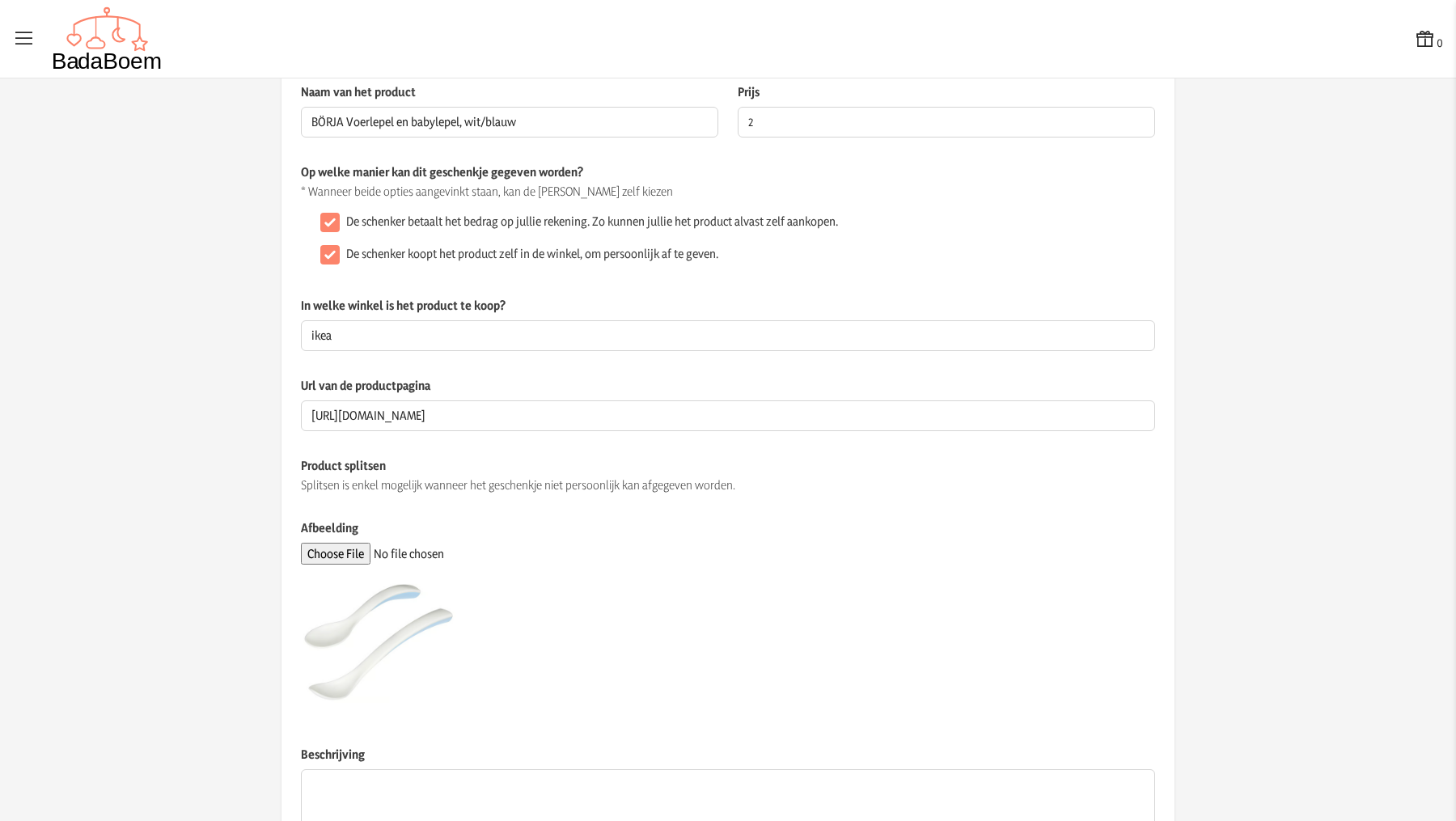
scroll to position [156, 0]
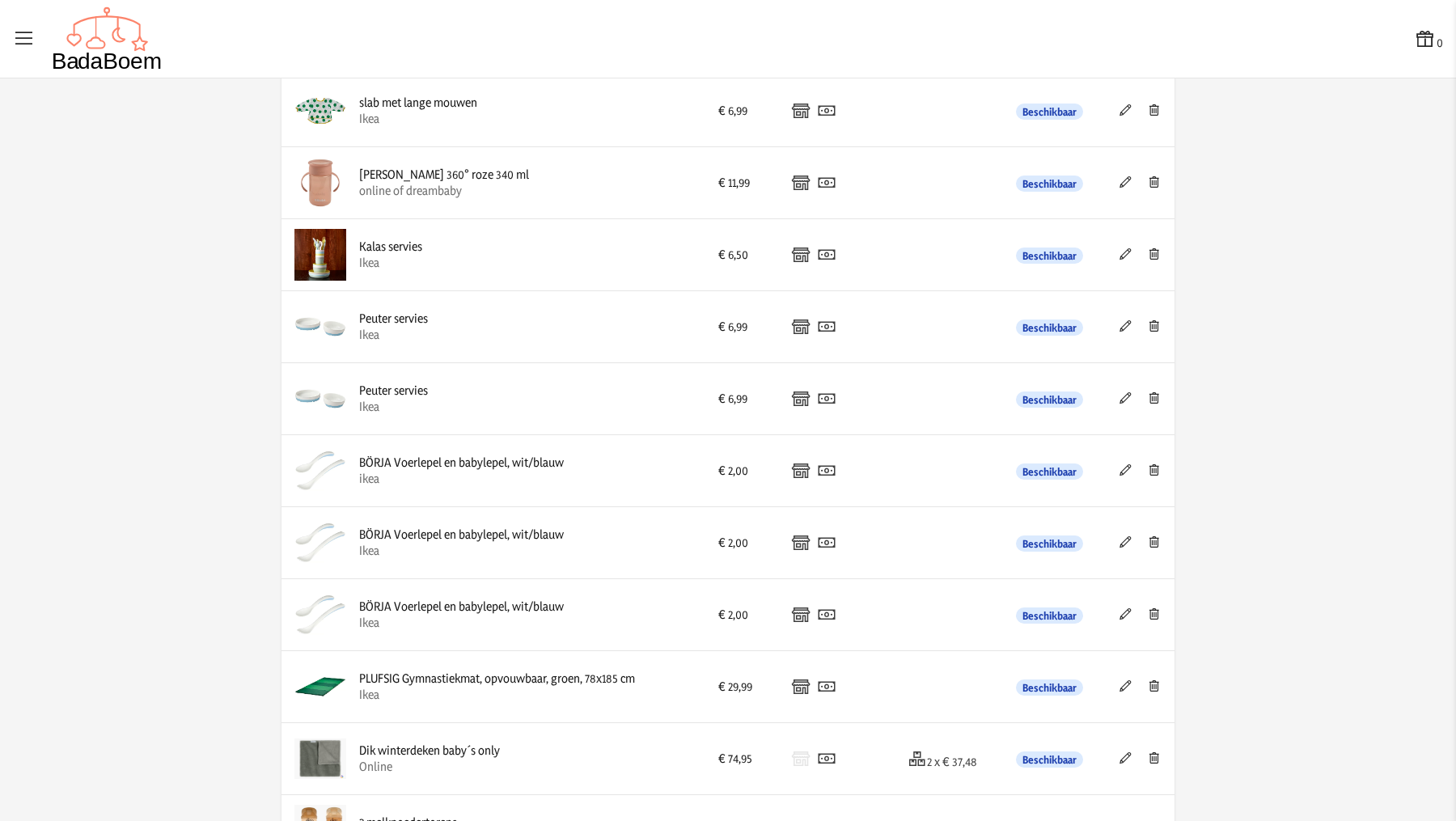
scroll to position [3323, 0]
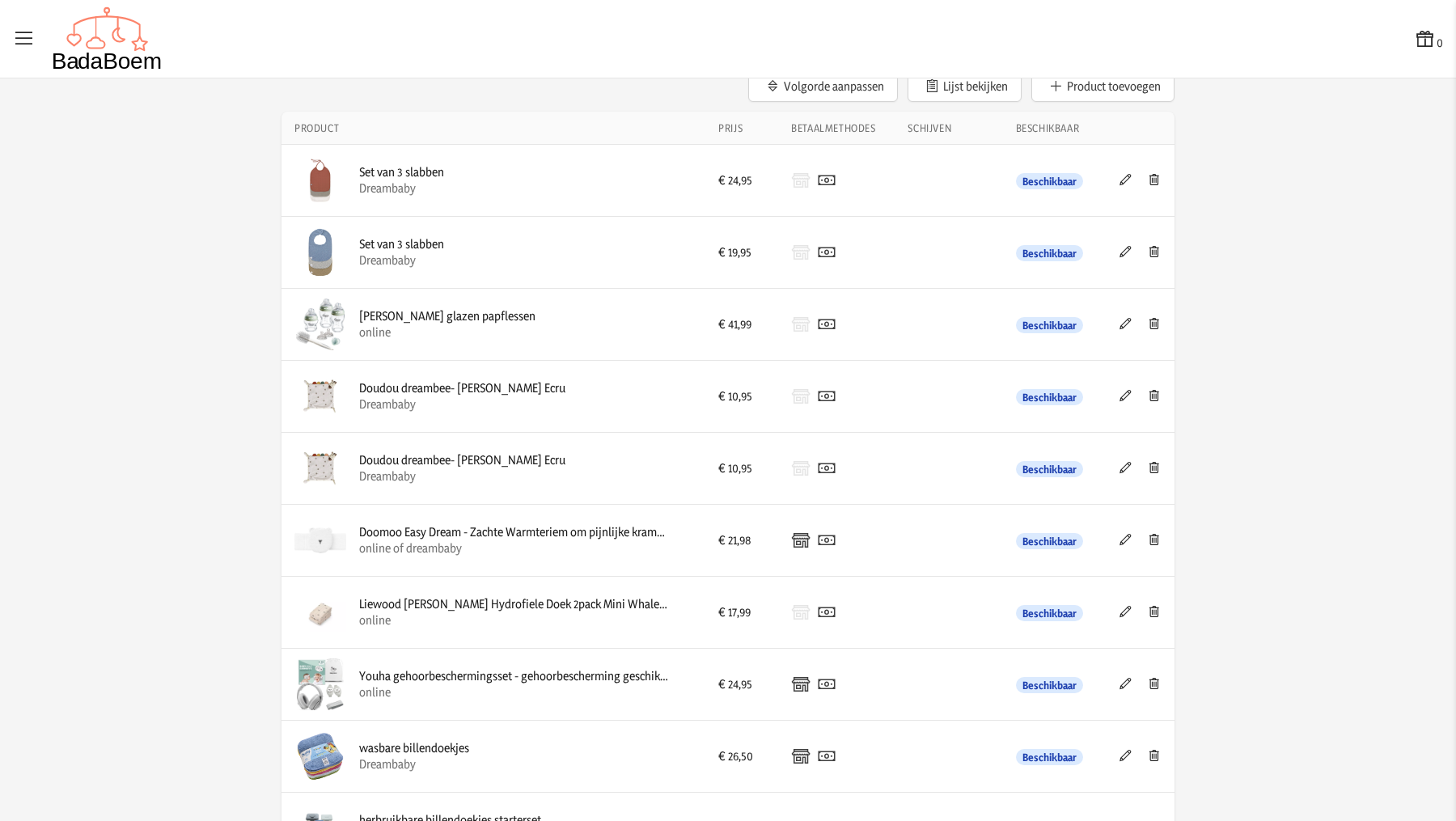
scroll to position [0, 0]
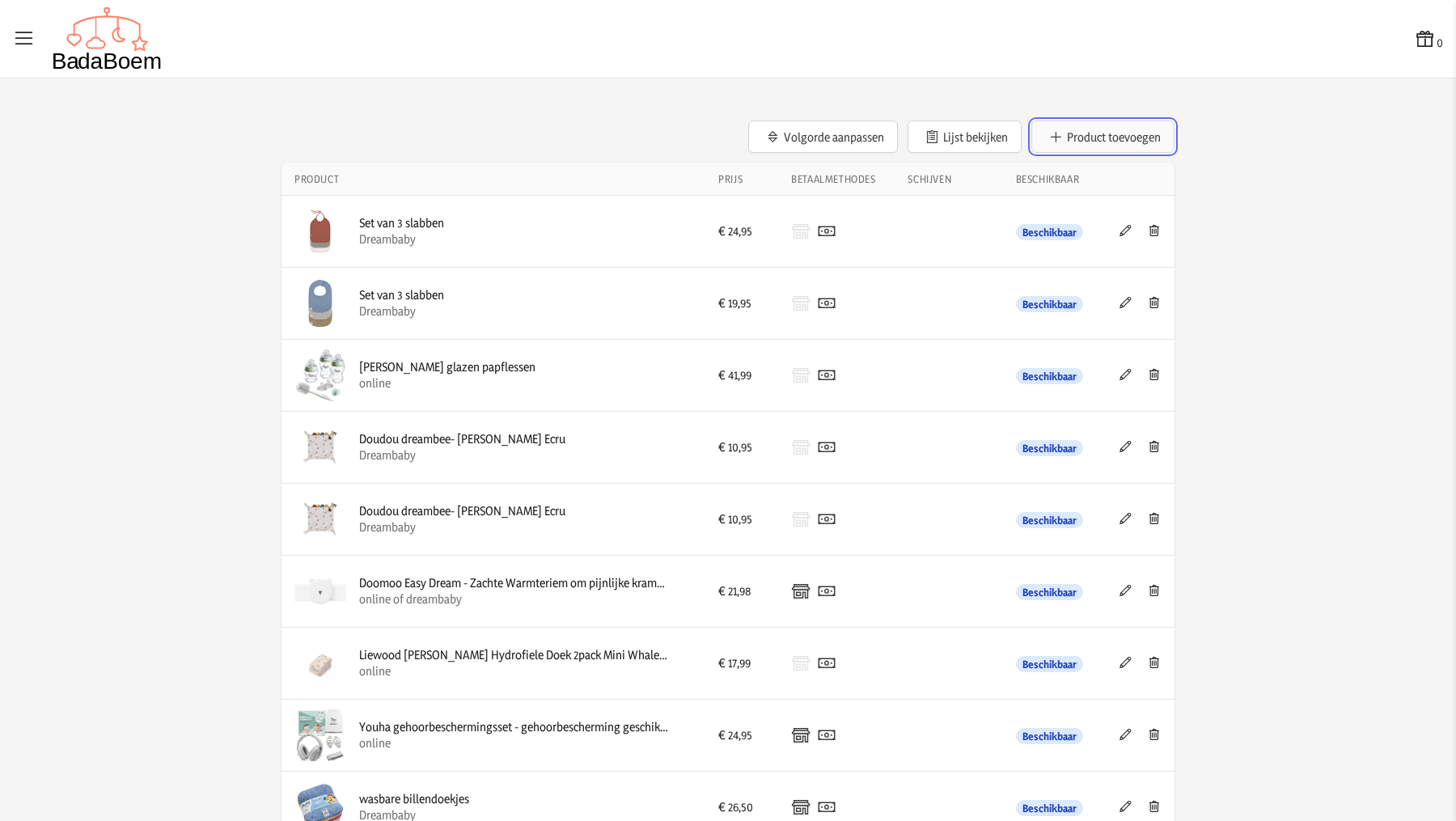
click at [1079, 142] on button "Product toevoegen" at bounding box center [1103, 137] width 144 height 32
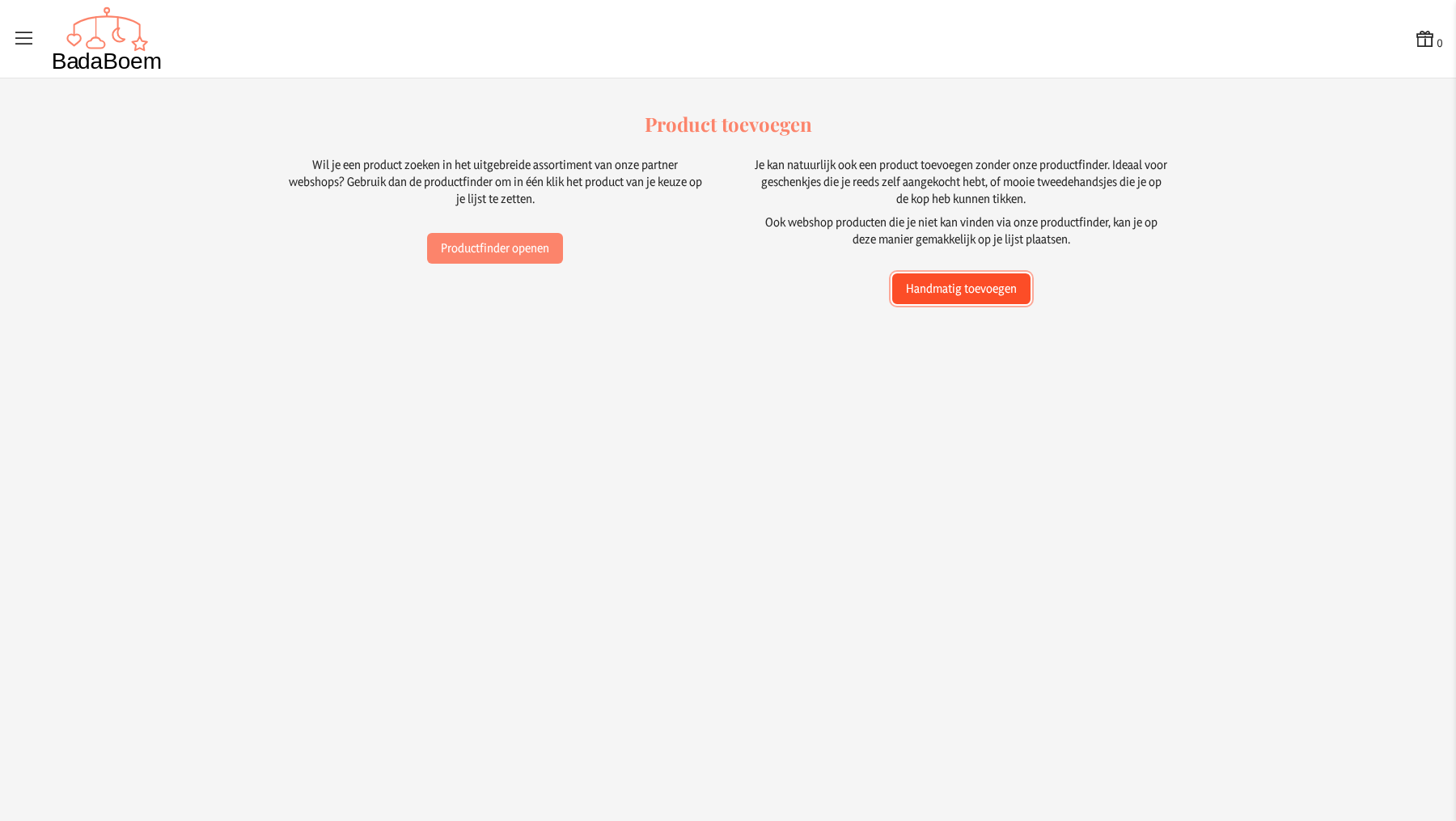
click at [979, 282] on button "Handmatig toevoegen" at bounding box center [962, 289] width 138 height 31
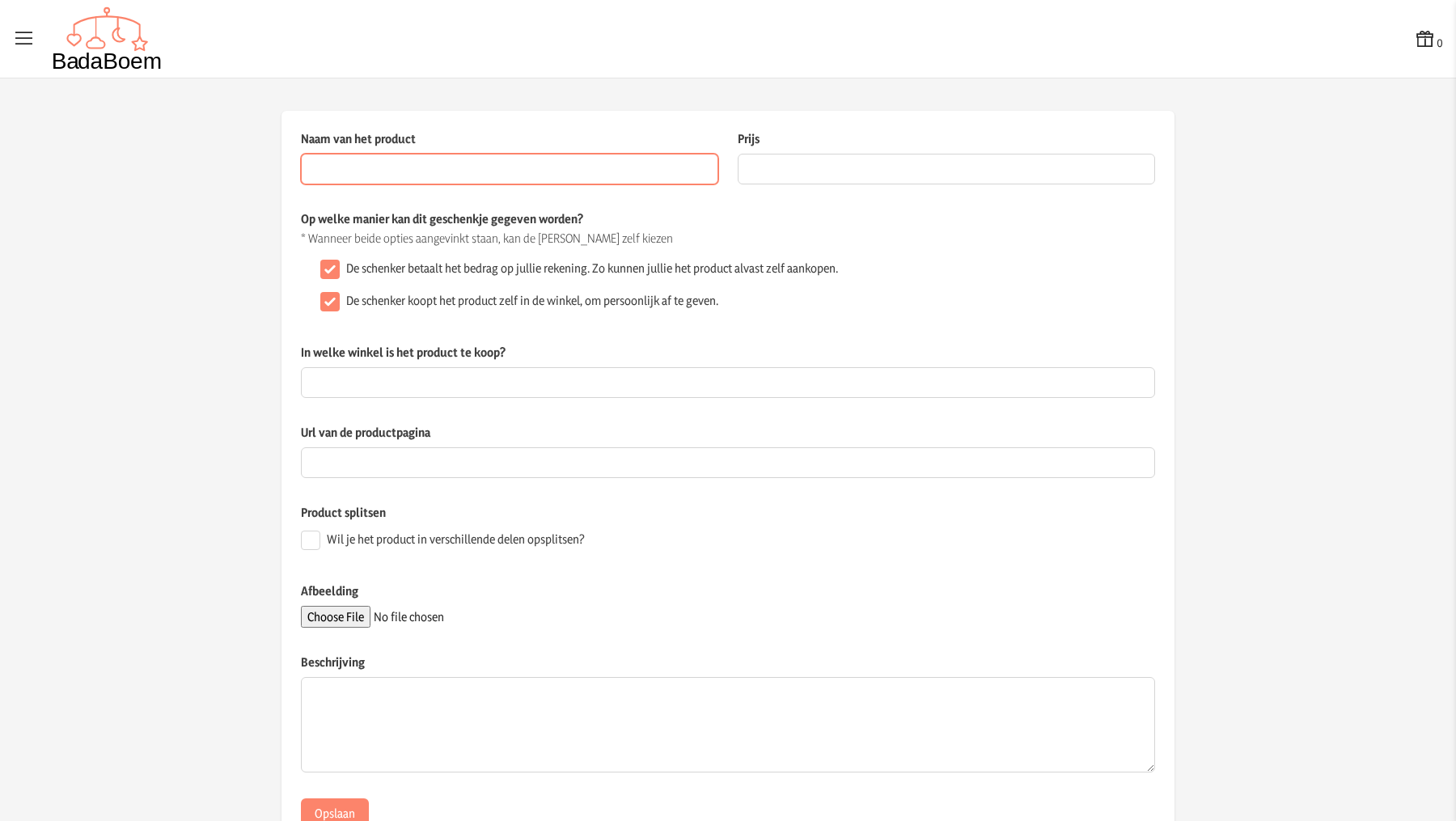
click at [368, 165] on input "Naam van het product" at bounding box center [509, 169] width 417 height 31
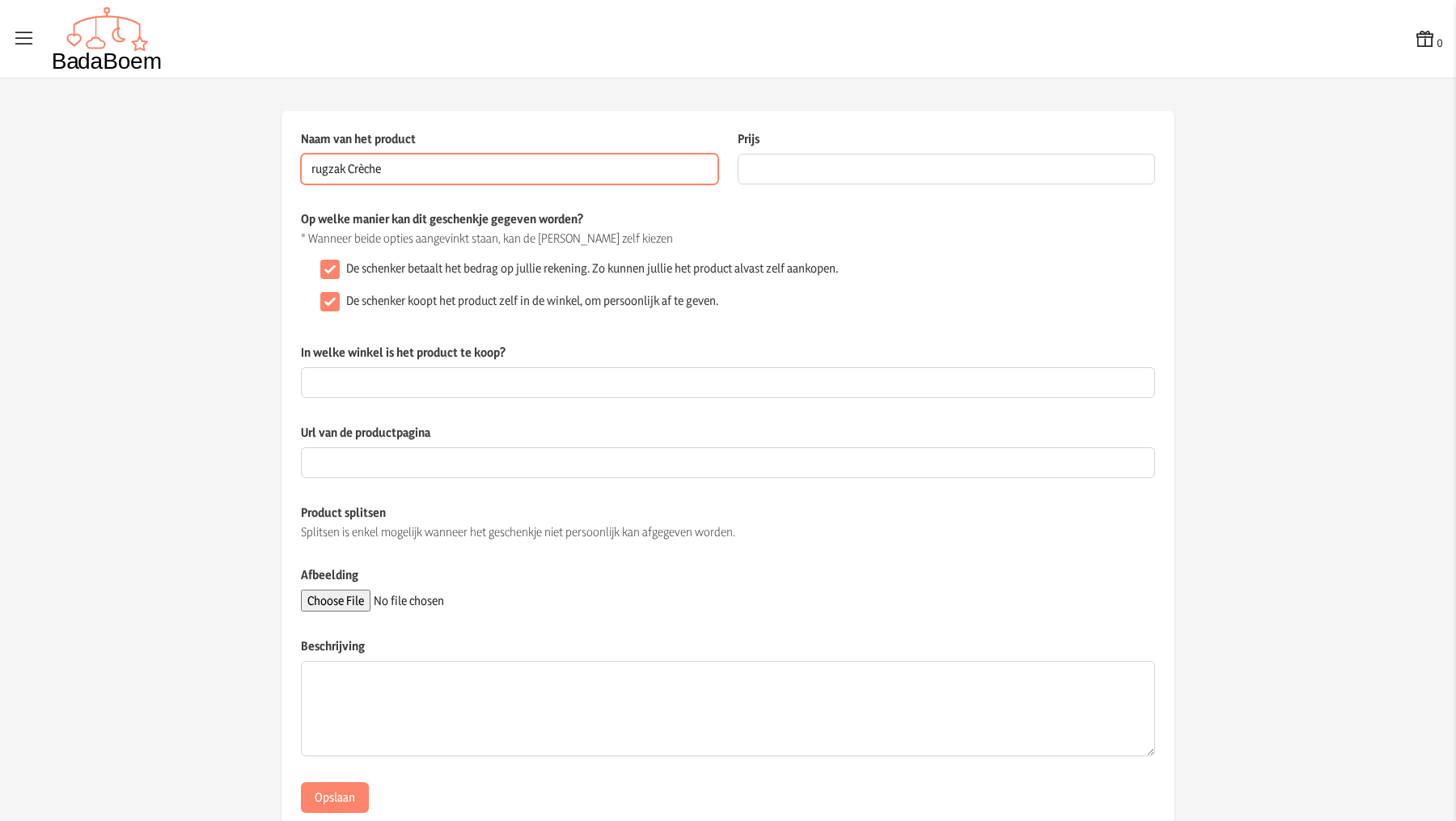
type input "rugzak Crèche"
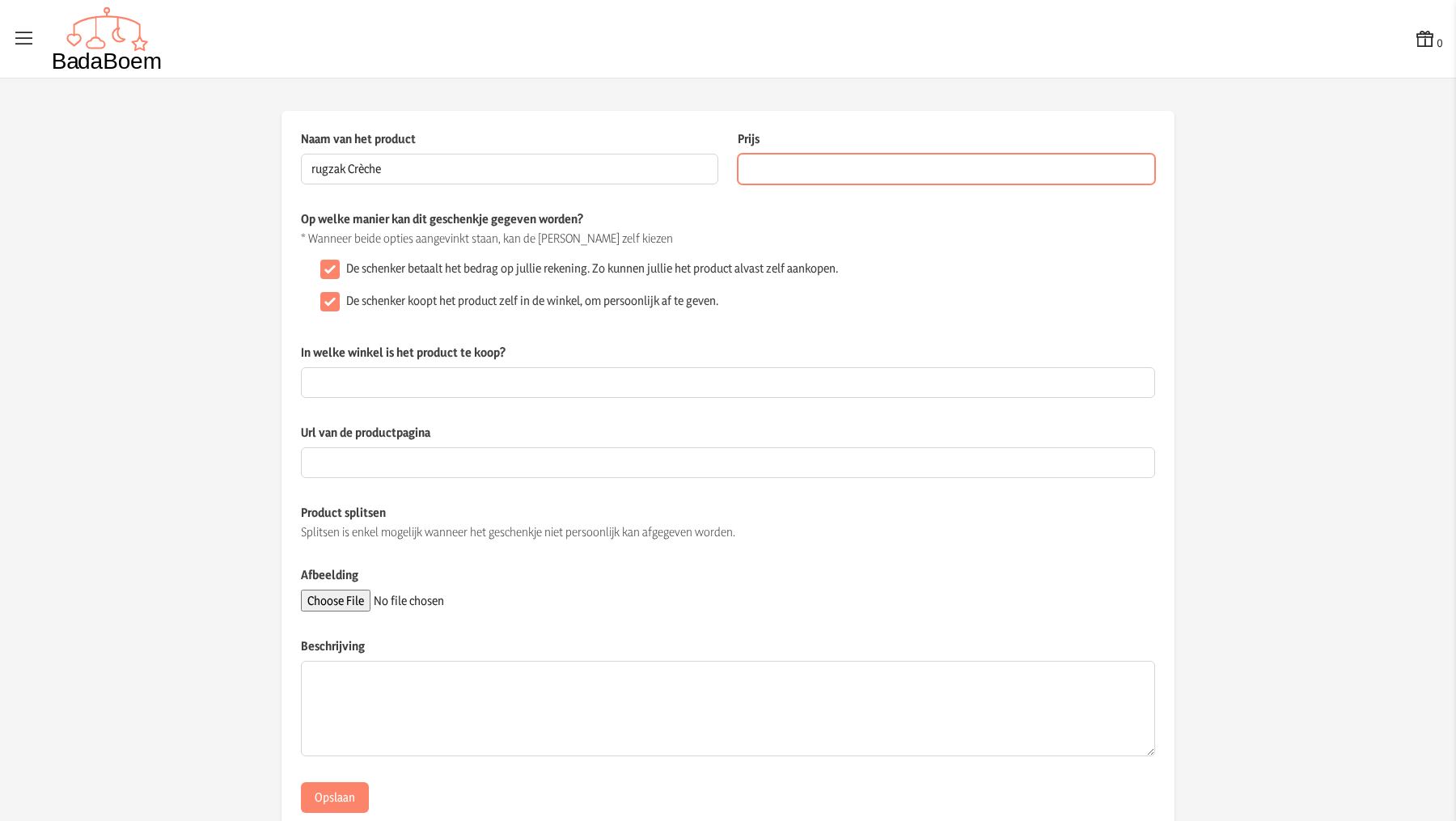
click at [796, 174] on input "Prijs" at bounding box center [946, 169] width 417 height 31
type input "19.95"
click at [320, 305] on input "De schenker koopt het product zelf in de winkel, om persoonlijk af te geven." at bounding box center [330, 302] width 19 height 19
checkbox input "false"
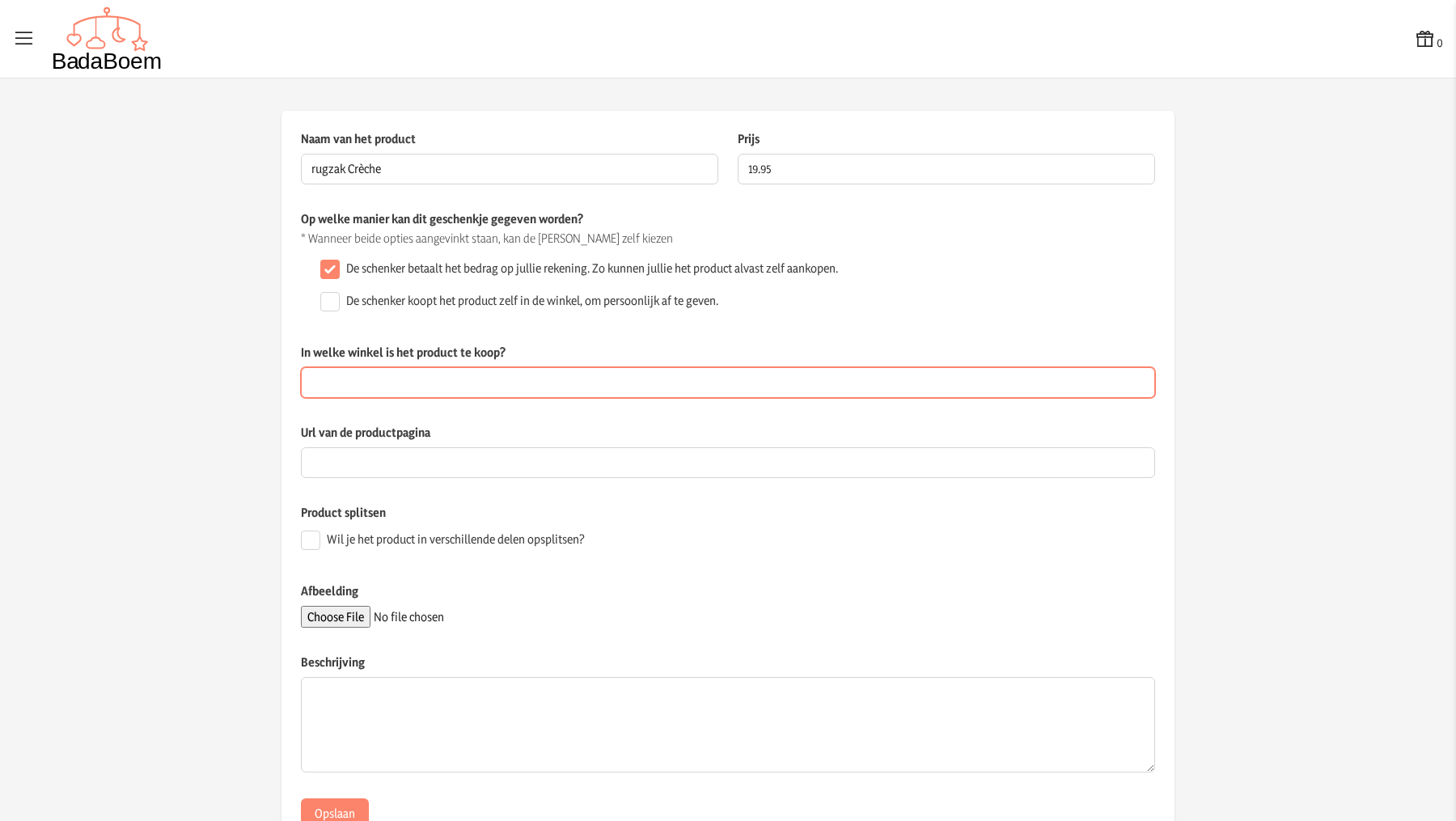
click at [371, 385] on input "In welke winkel is het product te koop?" at bounding box center [728, 382] width 854 height 31
type input "Online"
click at [201, 418] on app-product-detail "Naam van het product rugzak Crèche Dit veld is verplicht Prijs 19.95 De prijs v…" at bounding box center [728, 480] width 1456 height 738
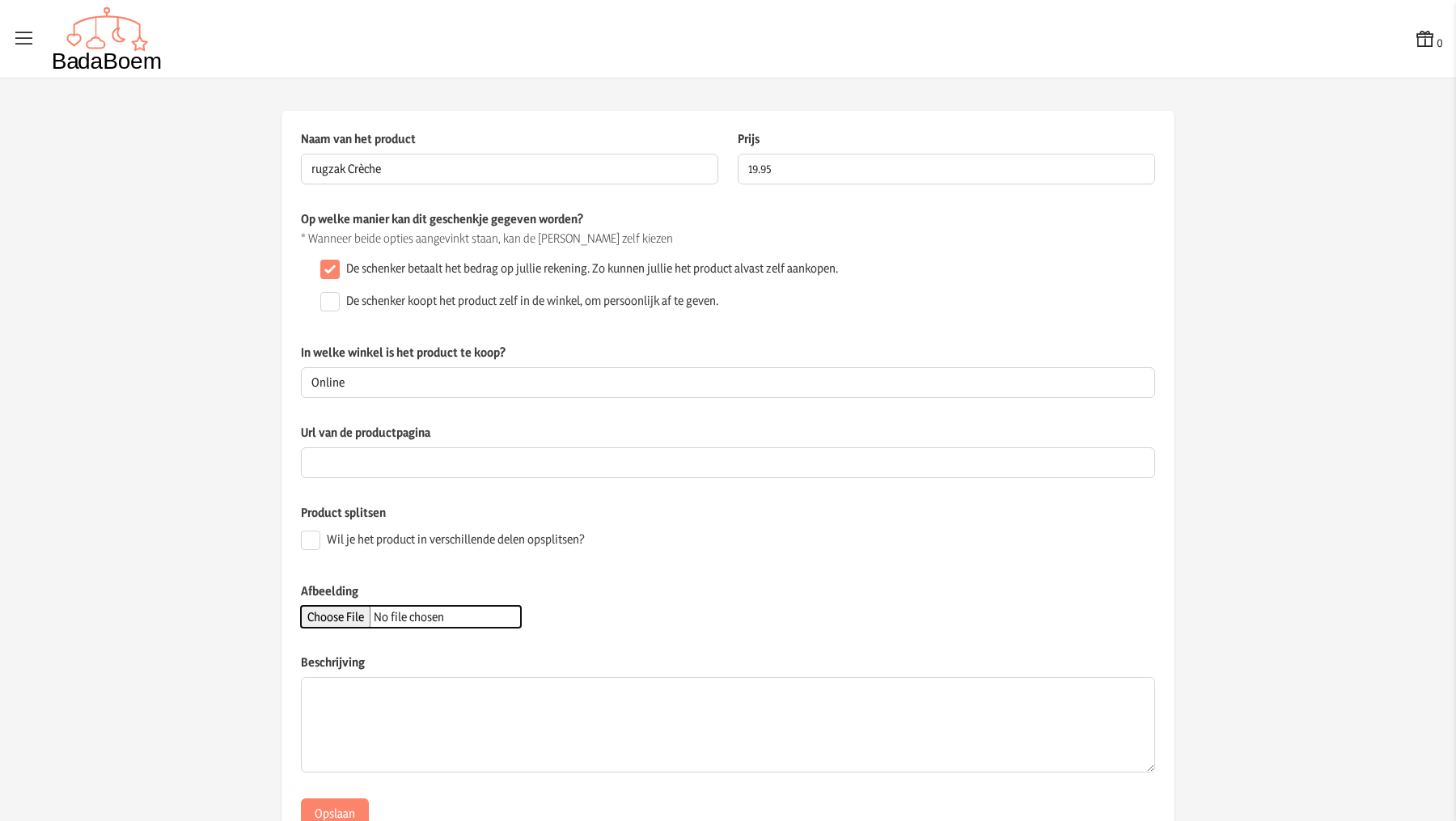
click at [324, 619] on input "Afbeelding" at bounding box center [410, 617] width 220 height 22
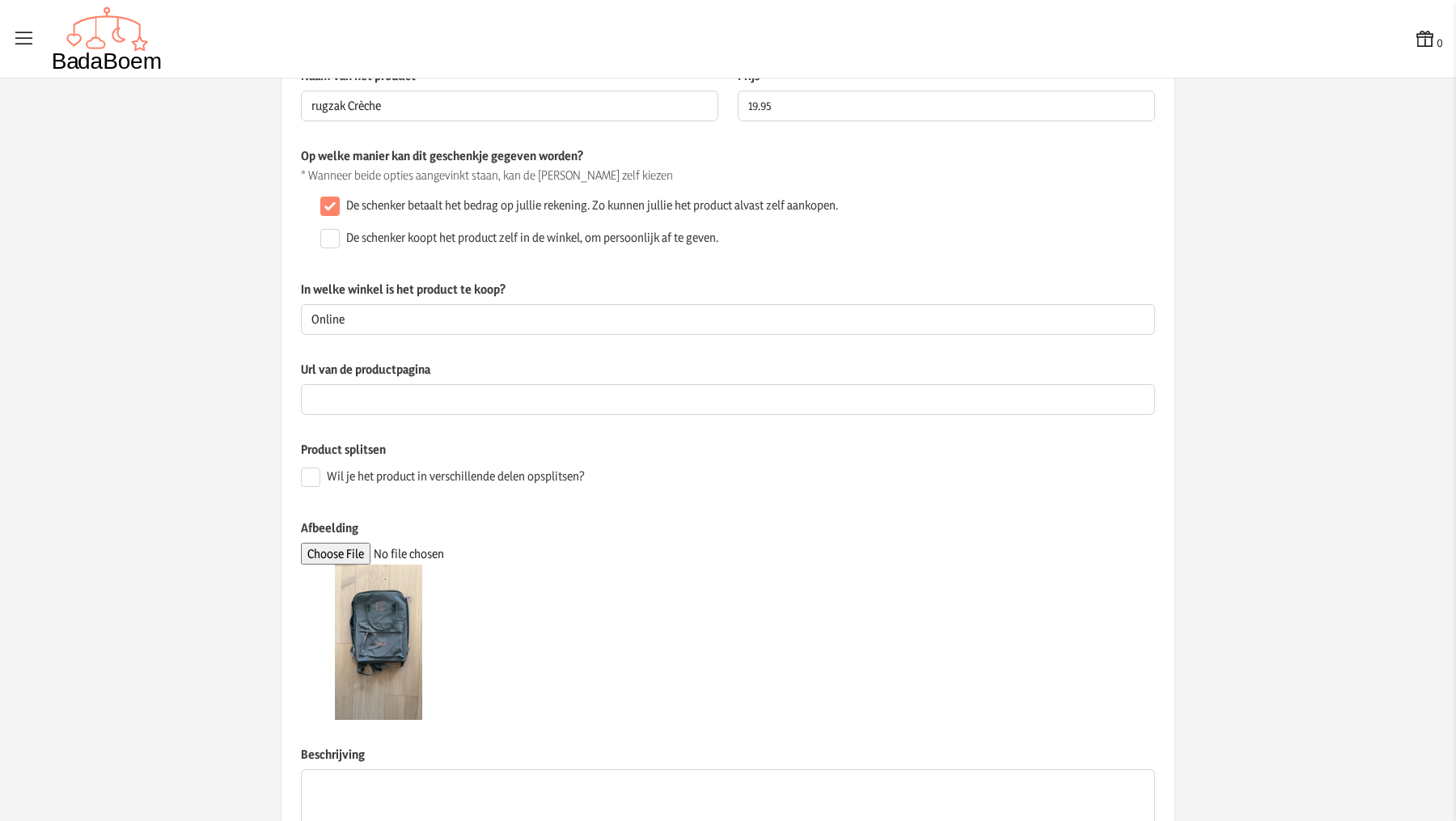
scroll to position [211, 0]
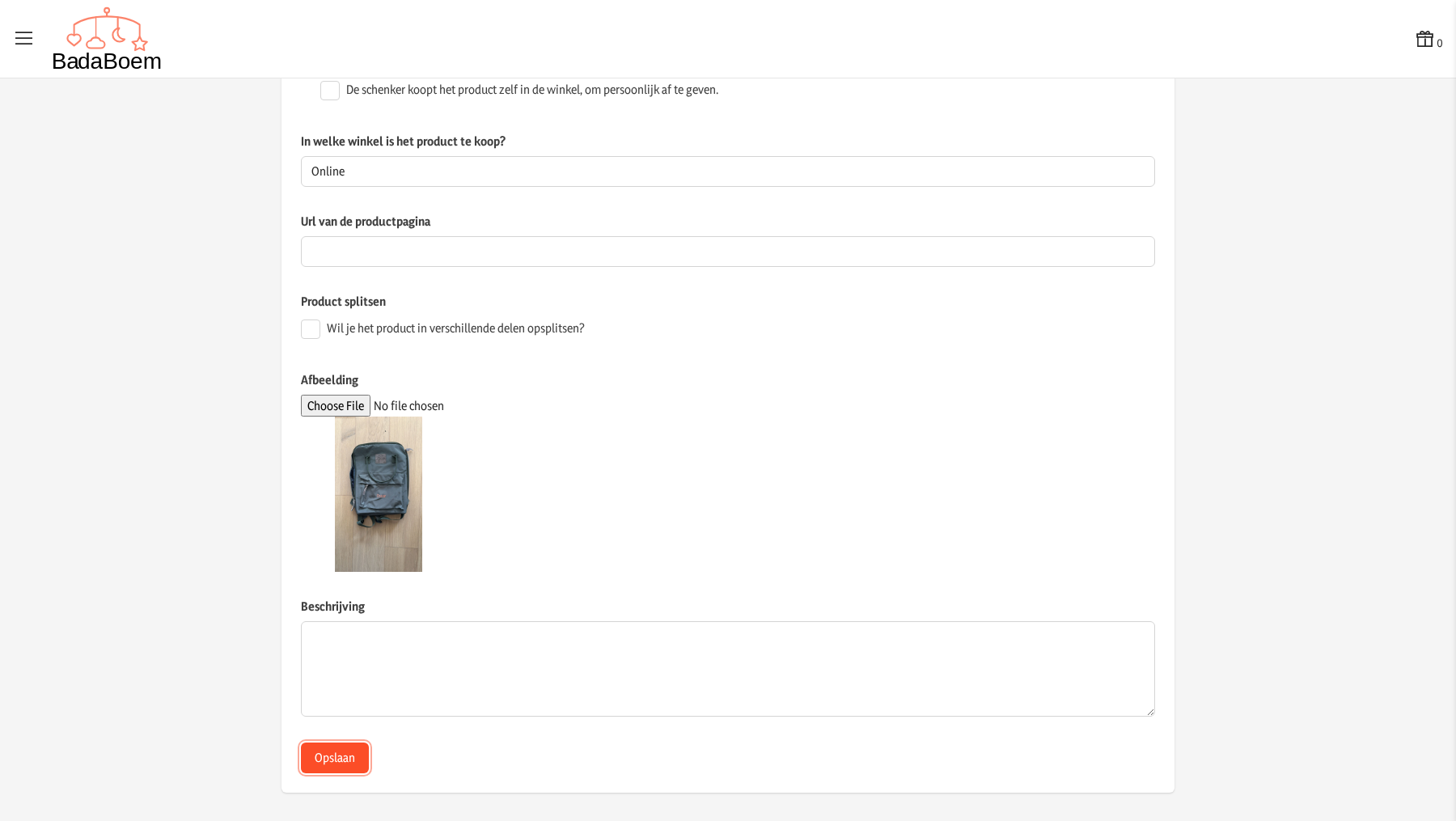
click at [322, 751] on button "Opslaan" at bounding box center [335, 758] width 68 height 31
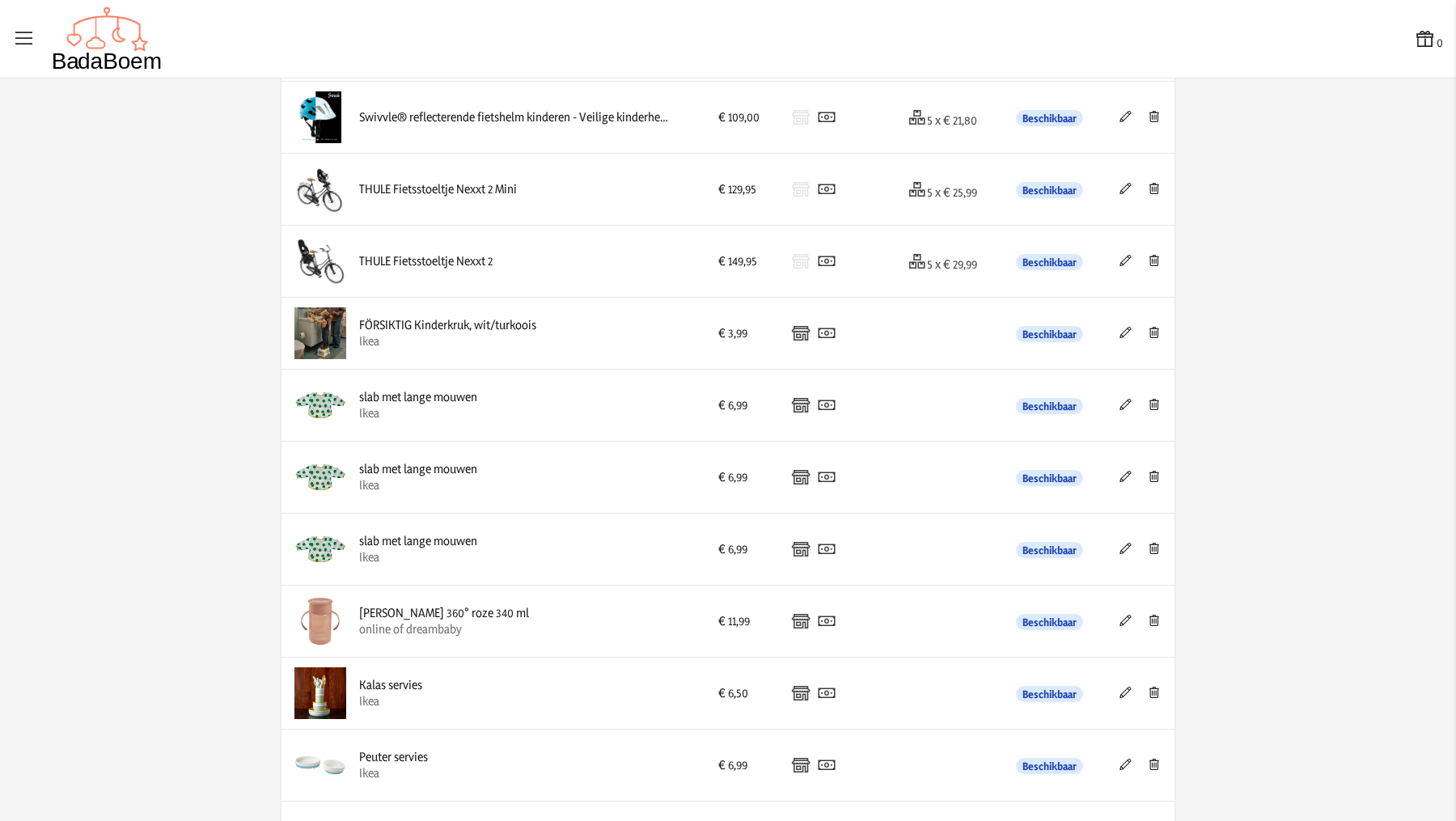
scroll to position [2712, 0]
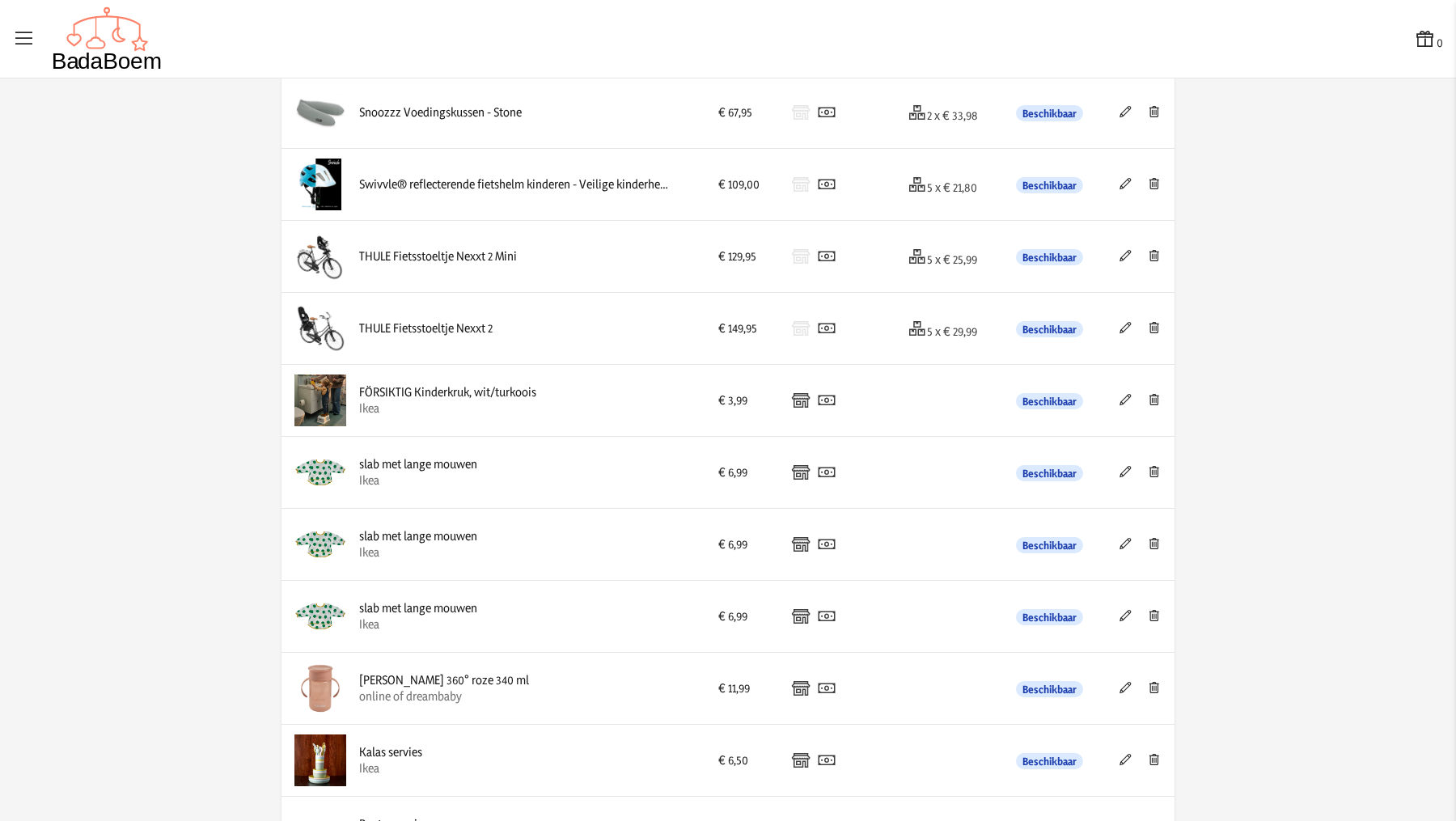
click at [1150, 394] on icon at bounding box center [1154, 399] width 16 height 11
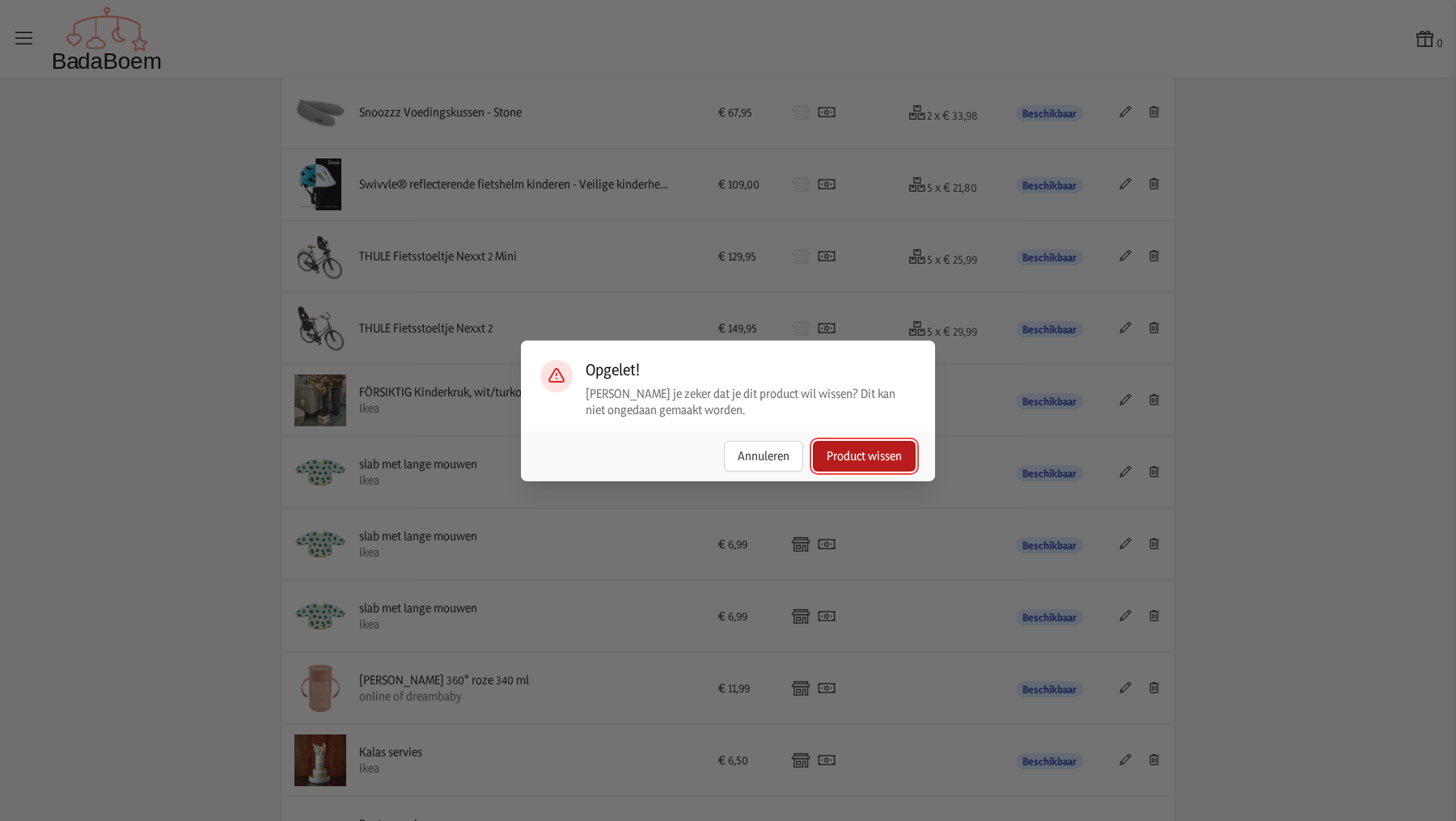
click at [894, 460] on button "Product wissen" at bounding box center [864, 456] width 102 height 31
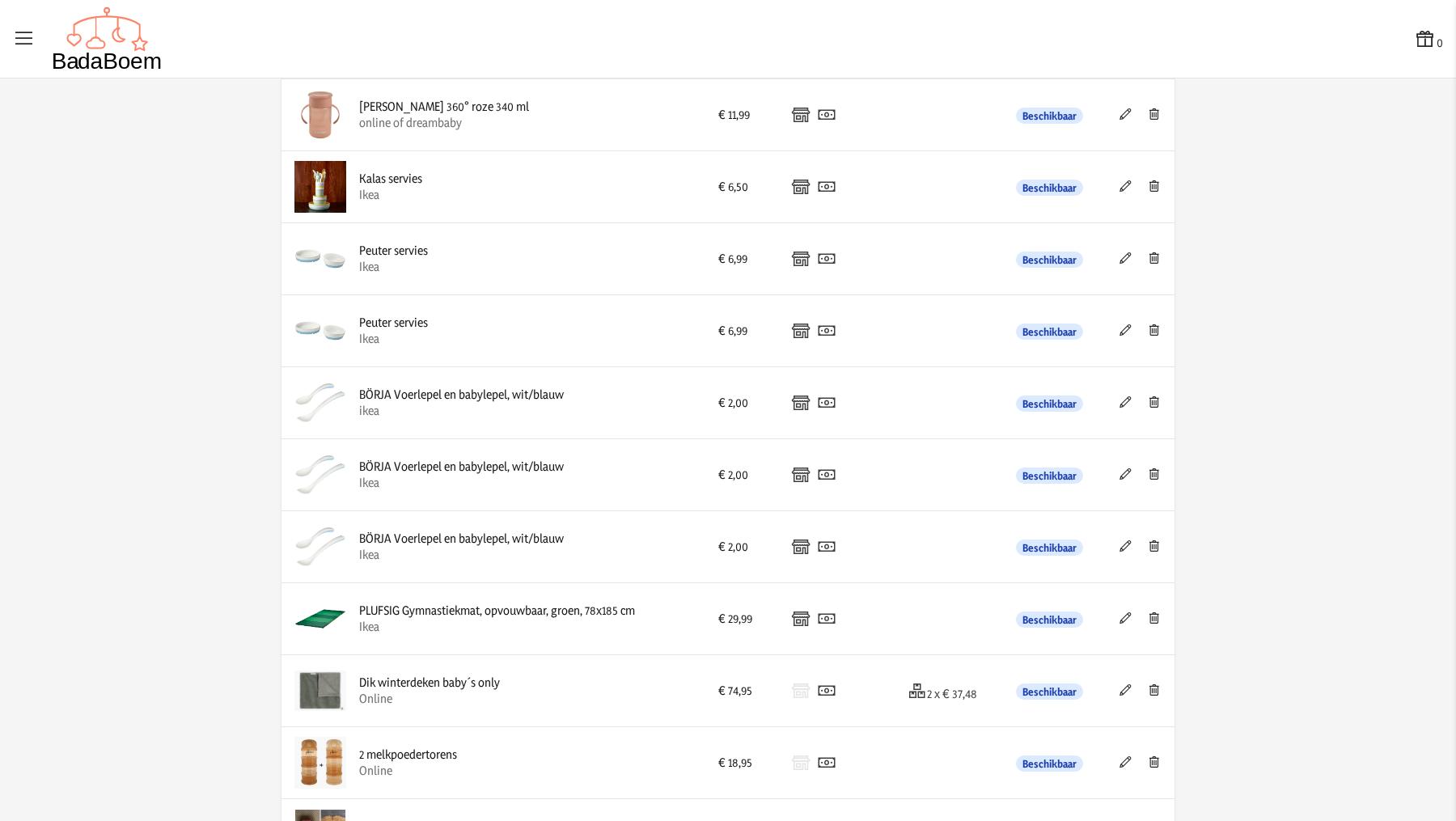
scroll to position [3323, 0]
